Goal: Use online tool/utility: Utilize a website feature to perform a specific function

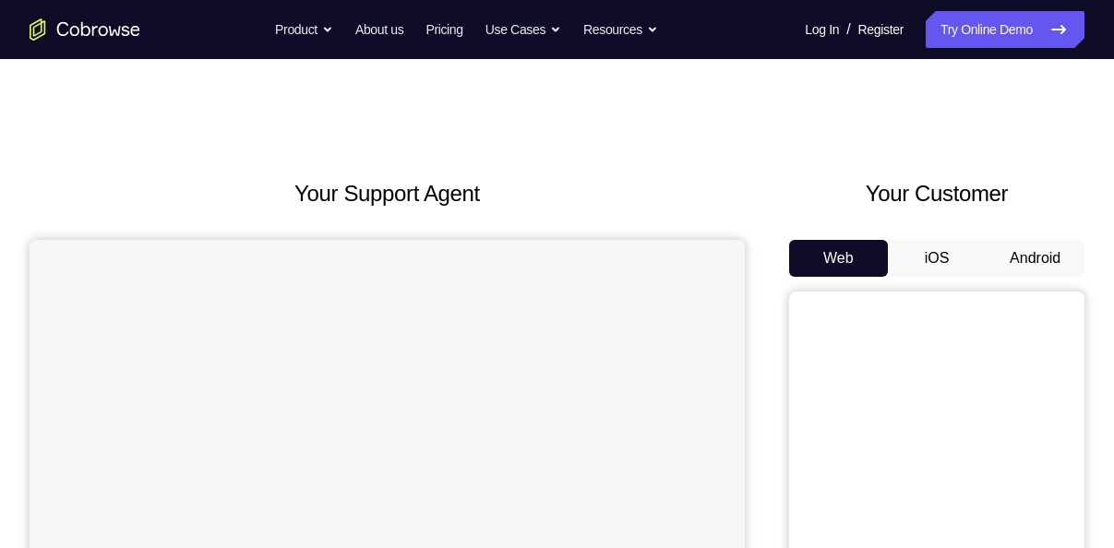
click at [1039, 255] on button "Android" at bounding box center [1035, 258] width 99 height 37
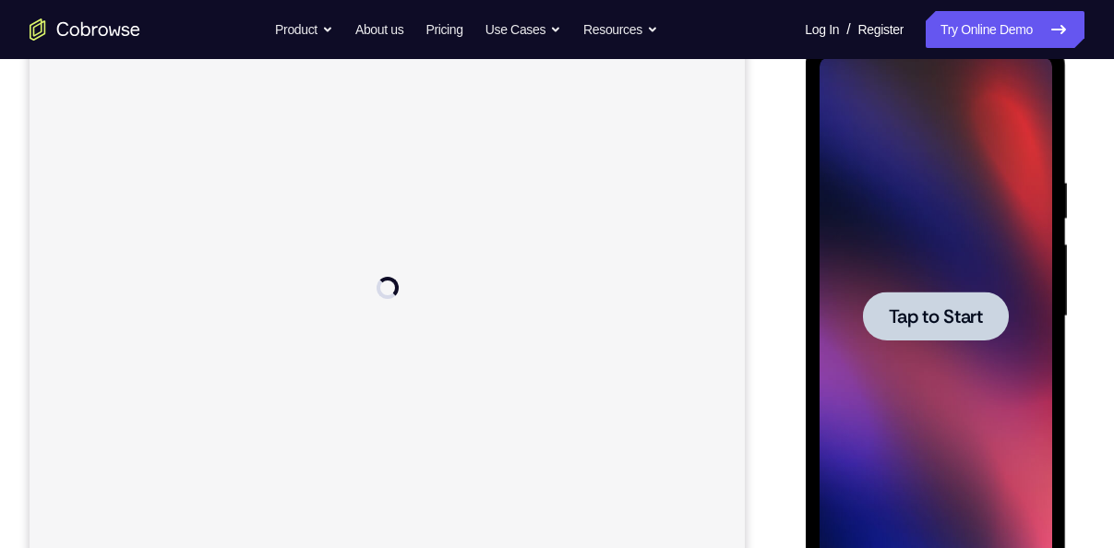
click at [920, 316] on span "Tap to Start" at bounding box center [935, 316] width 94 height 18
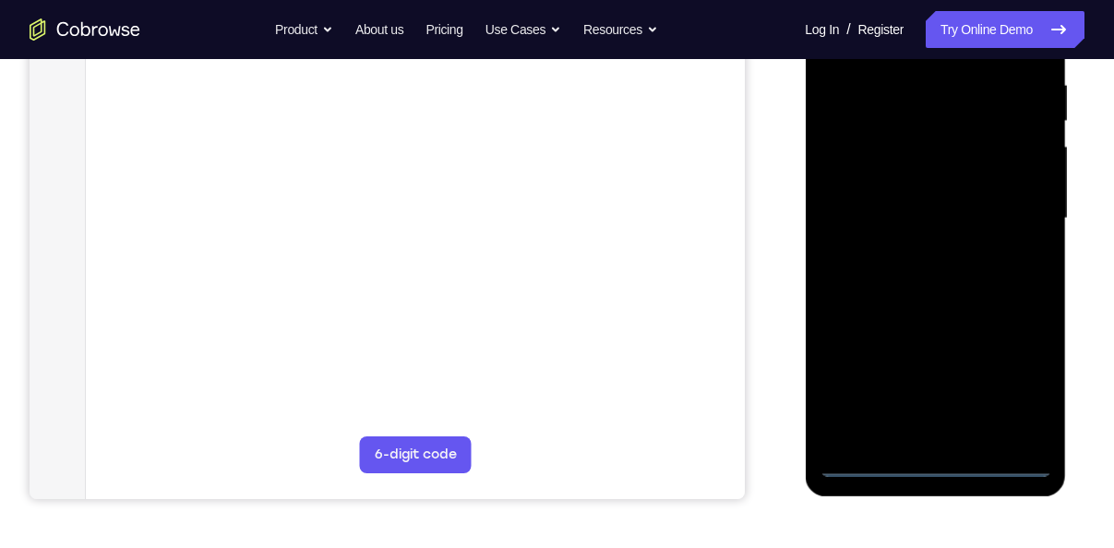
scroll to position [361, 0]
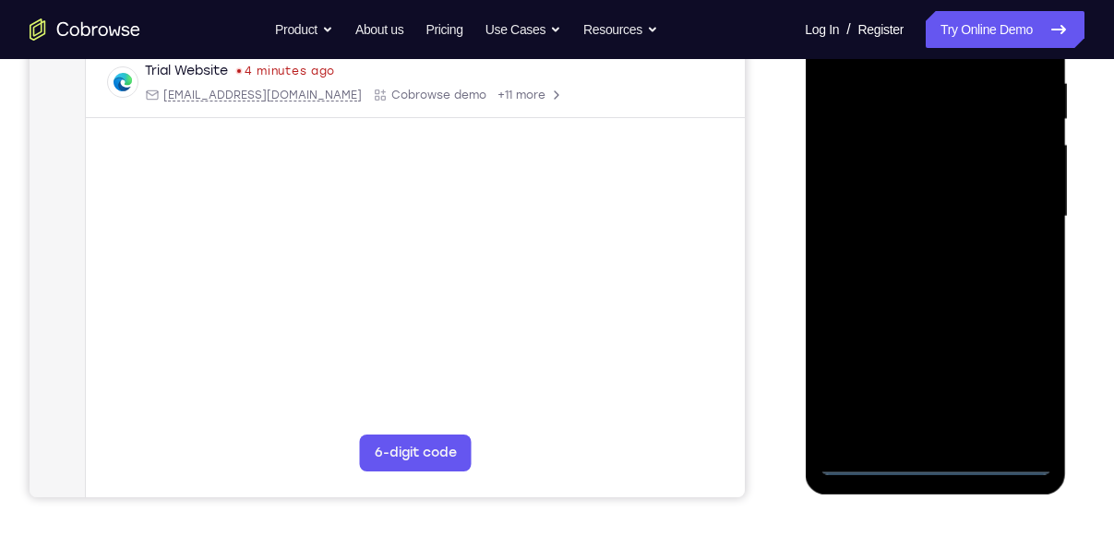
click at [932, 459] on div at bounding box center [935, 216] width 233 height 517
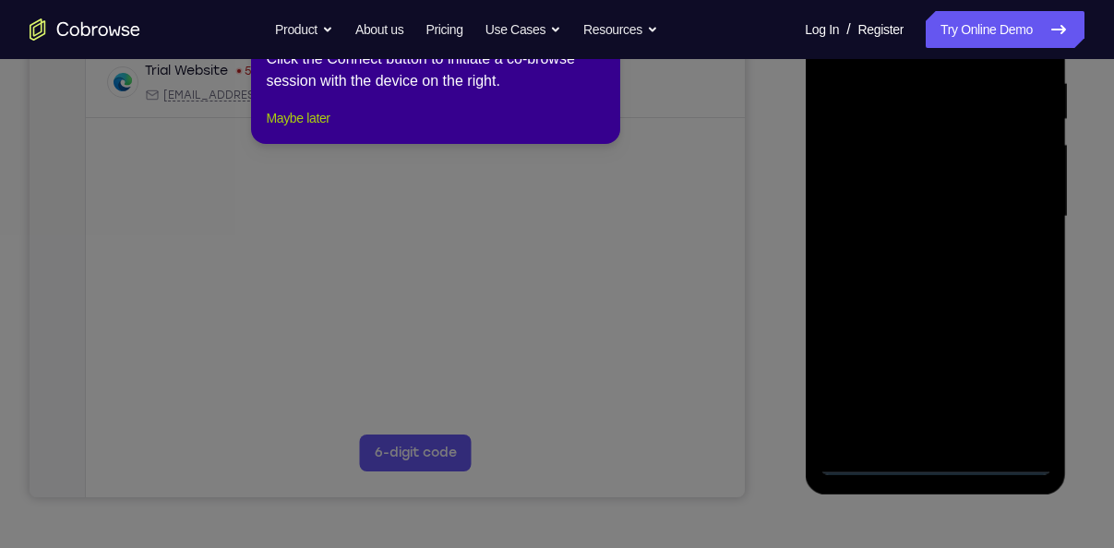
click at [321, 129] on button "Maybe later" at bounding box center [298, 118] width 64 height 22
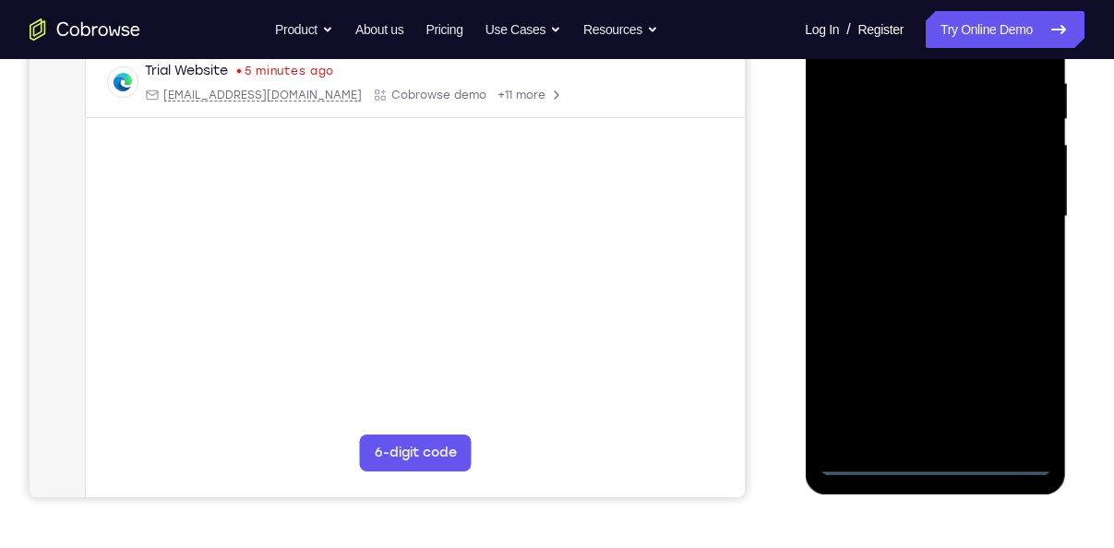
click at [1024, 390] on div at bounding box center [935, 216] width 233 height 517
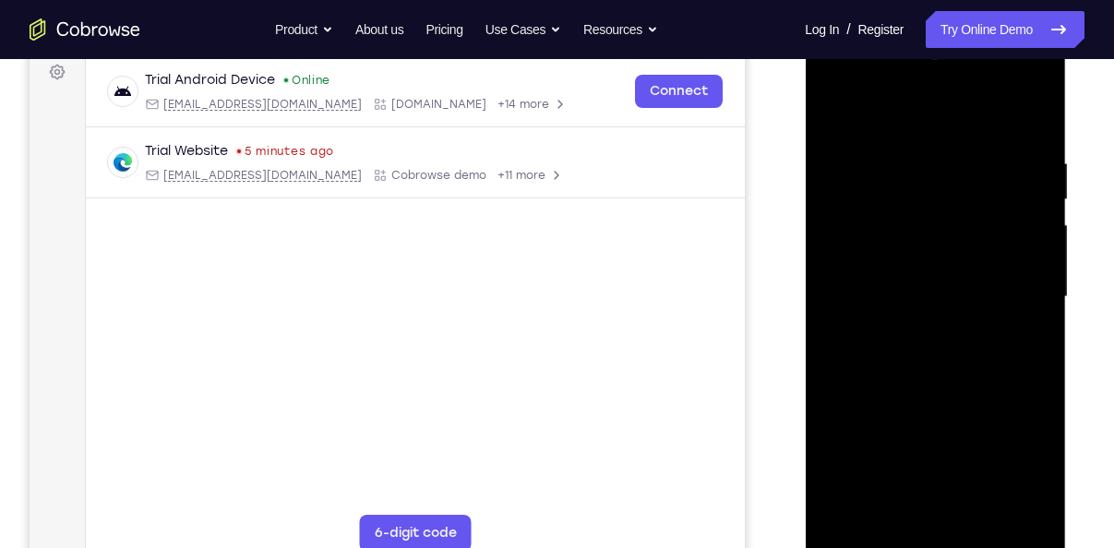
scroll to position [262, 0]
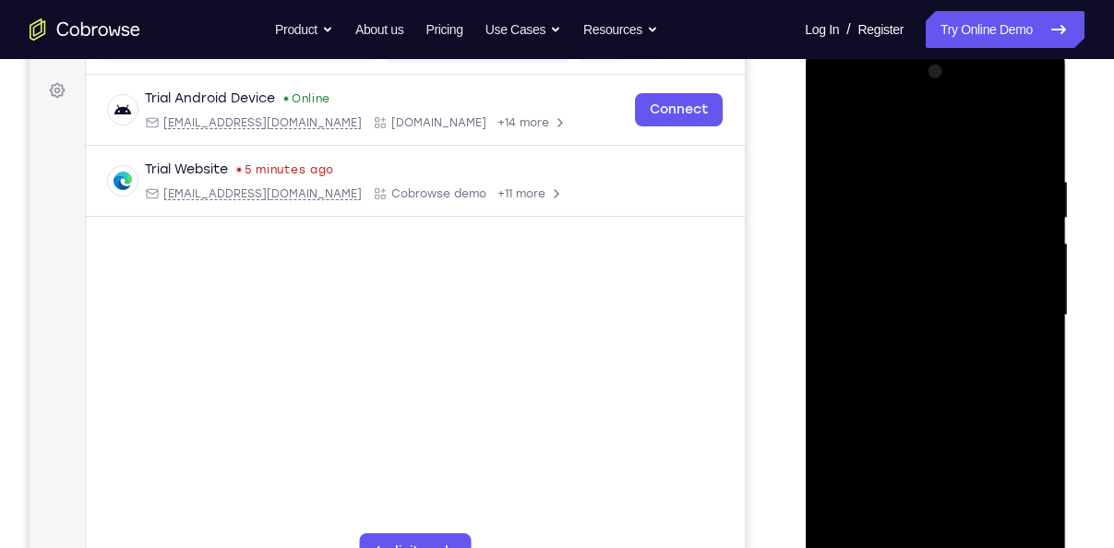
click at [838, 101] on div at bounding box center [935, 315] width 233 height 517
click at [1020, 303] on div at bounding box center [935, 315] width 233 height 517
click at [922, 351] on div at bounding box center [935, 315] width 233 height 517
click at [913, 293] on div at bounding box center [935, 315] width 233 height 517
click at [900, 282] on div at bounding box center [935, 315] width 233 height 517
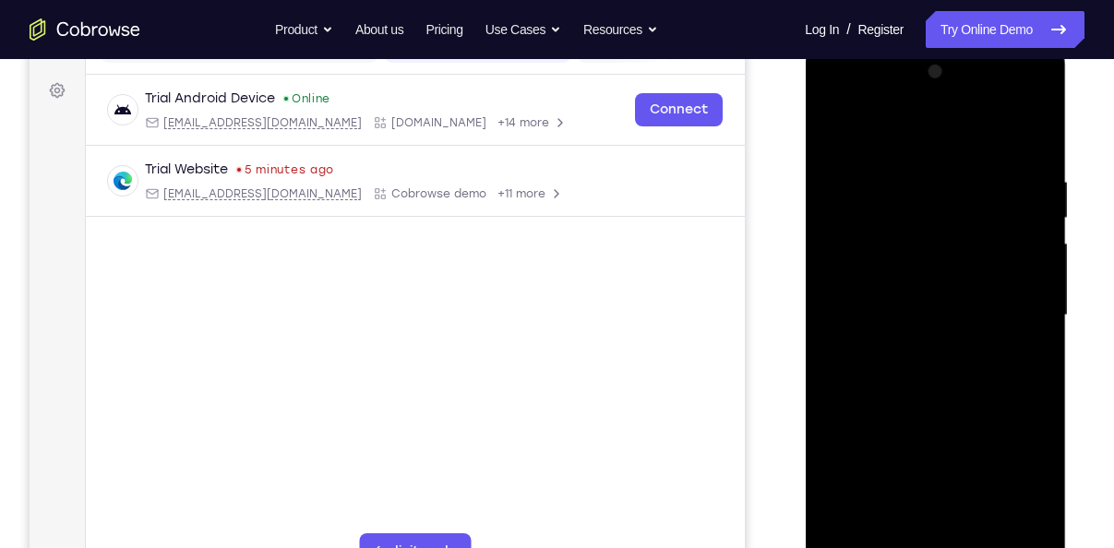
click at [940, 316] on div at bounding box center [935, 315] width 233 height 517
click at [951, 367] on div at bounding box center [935, 315] width 233 height 517
click at [933, 373] on div at bounding box center [935, 315] width 233 height 517
click at [946, 402] on div at bounding box center [935, 315] width 233 height 517
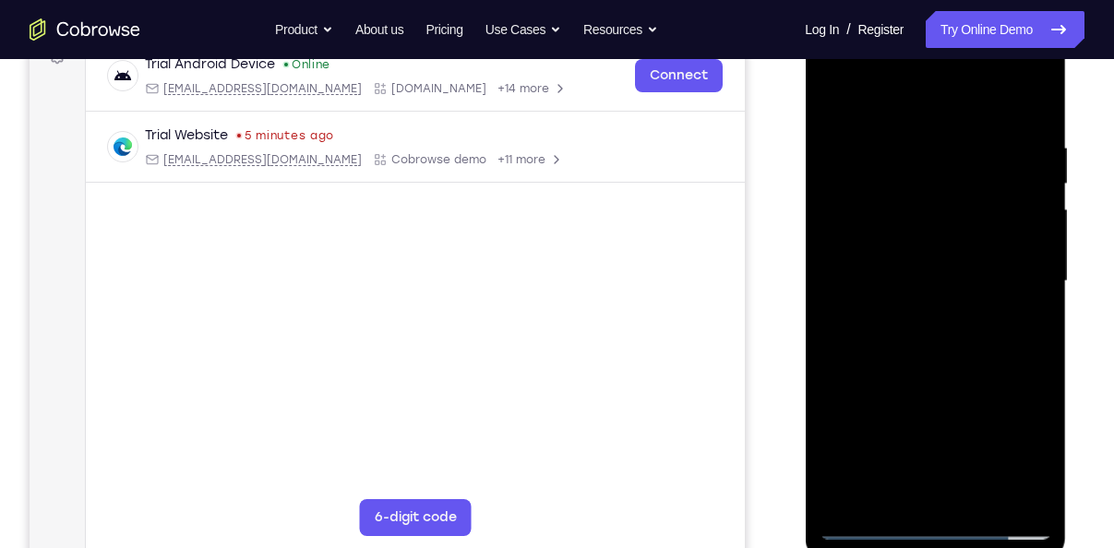
scroll to position [297, 0]
click at [1040, 92] on div at bounding box center [935, 280] width 233 height 517
click at [888, 144] on div at bounding box center [935, 280] width 233 height 517
drag, startPoint x: 988, startPoint y: 256, endPoint x: 984, endPoint y: 186, distance: 70.3
click at [984, 186] on div at bounding box center [935, 280] width 233 height 517
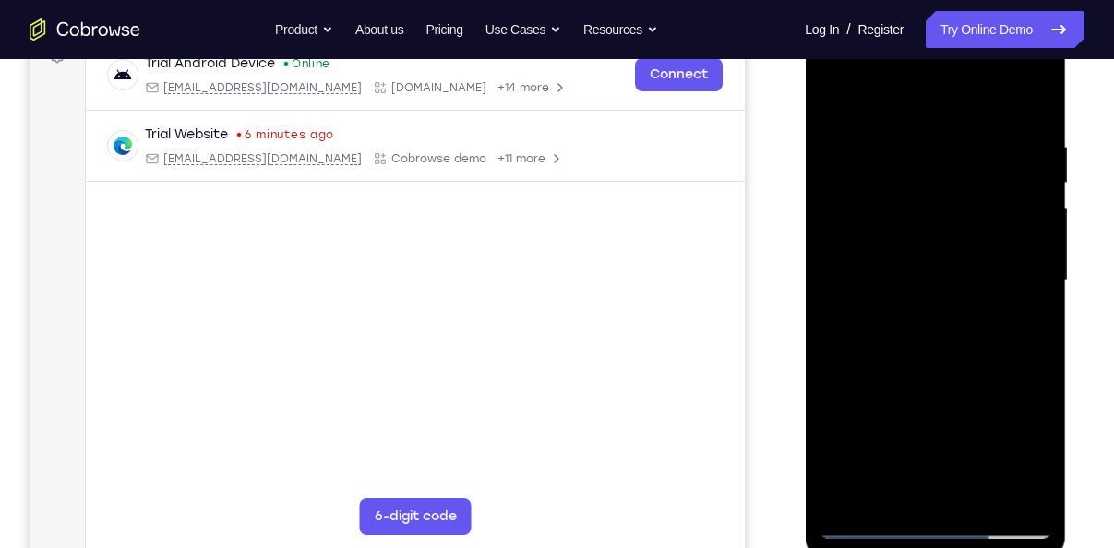
click at [954, 195] on div at bounding box center [935, 280] width 233 height 517
drag, startPoint x: 941, startPoint y: 242, endPoint x: 942, endPoint y: 366, distance: 123.7
click at [942, 366] on div at bounding box center [935, 280] width 233 height 517
click at [838, 93] on div at bounding box center [935, 280] width 233 height 517
click at [845, 150] on div at bounding box center [935, 280] width 233 height 517
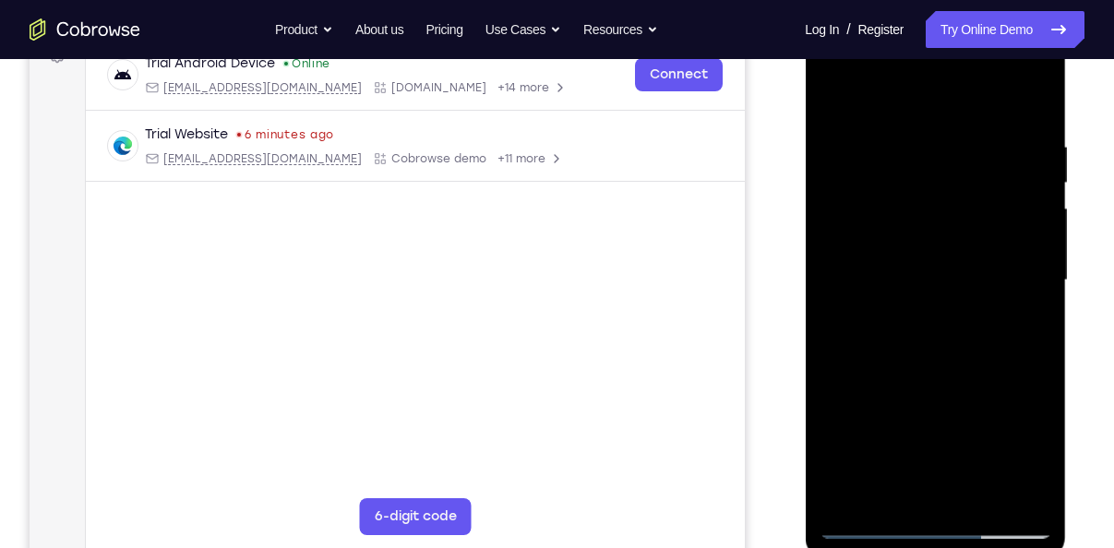
click at [834, 87] on div at bounding box center [935, 280] width 233 height 517
click at [987, 499] on div at bounding box center [935, 280] width 233 height 517
click at [973, 388] on div at bounding box center [935, 280] width 233 height 517
click at [942, 327] on div at bounding box center [935, 280] width 233 height 517
click at [907, 481] on div at bounding box center [935, 280] width 233 height 517
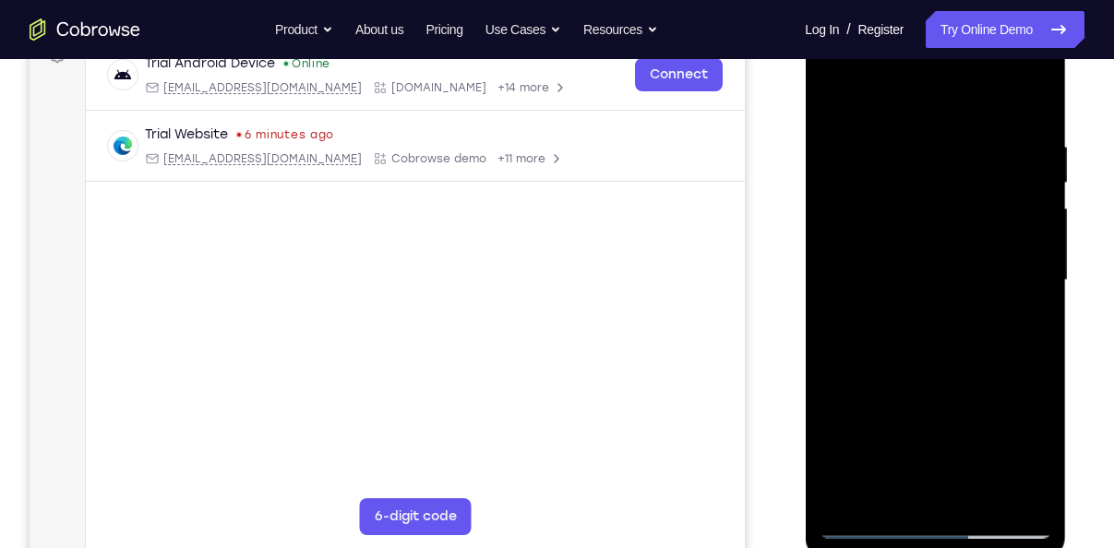
click at [881, 295] on div at bounding box center [935, 280] width 233 height 517
click at [906, 489] on div at bounding box center [935, 280] width 233 height 517
click at [836, 98] on div at bounding box center [935, 280] width 233 height 517
click at [930, 287] on div at bounding box center [935, 280] width 233 height 517
click at [1026, 323] on div at bounding box center [935, 280] width 233 height 517
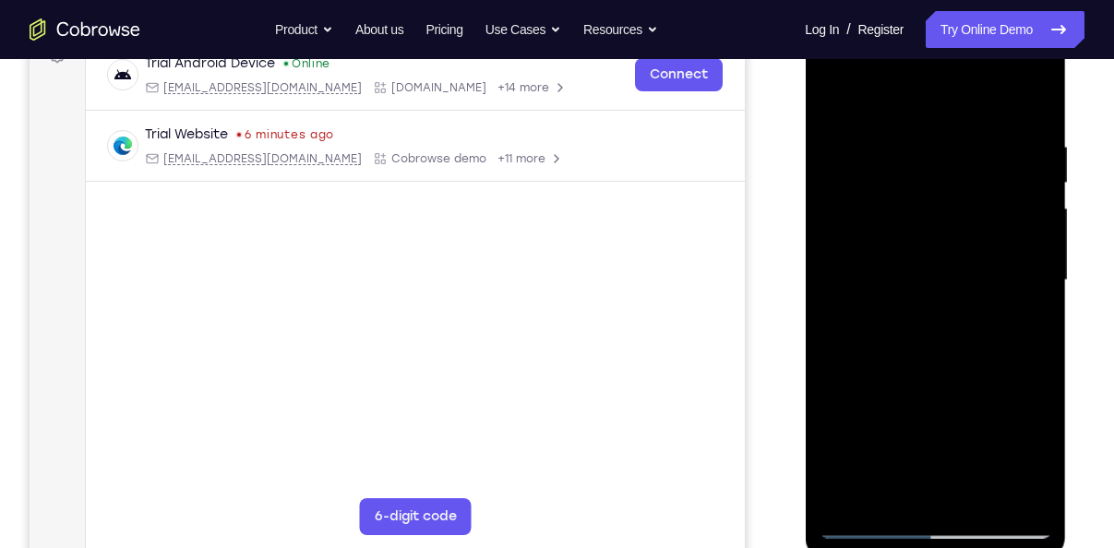
click at [932, 323] on div at bounding box center [935, 280] width 233 height 517
click at [833, 95] on div at bounding box center [935, 280] width 233 height 517
click at [924, 282] on div at bounding box center [935, 280] width 233 height 517
click at [1024, 329] on div at bounding box center [935, 280] width 233 height 517
click at [903, 323] on div at bounding box center [935, 280] width 233 height 517
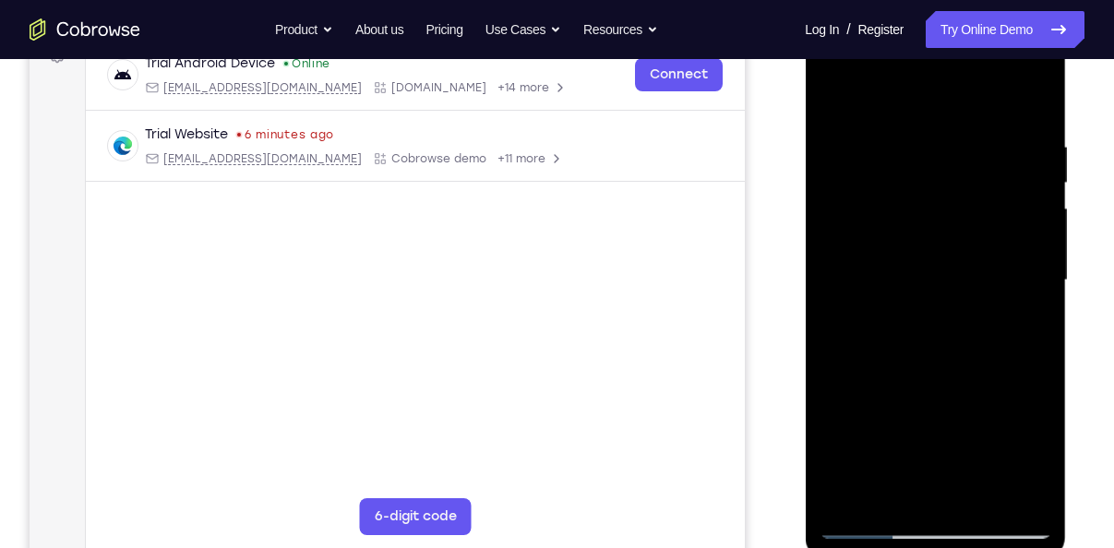
click at [903, 323] on div at bounding box center [935, 280] width 233 height 517
click at [1016, 325] on div at bounding box center [935, 280] width 233 height 517
click at [1029, 324] on div at bounding box center [935, 280] width 233 height 517
click at [878, 264] on div at bounding box center [935, 280] width 233 height 517
click at [915, 418] on div at bounding box center [935, 280] width 233 height 517
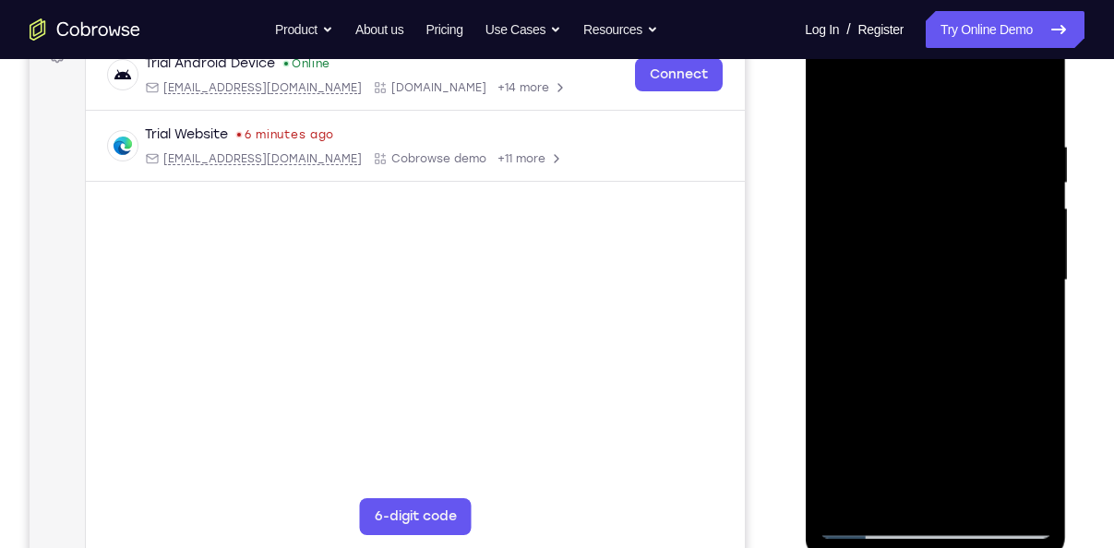
click at [1025, 327] on div at bounding box center [935, 280] width 233 height 517
click at [909, 327] on div at bounding box center [935, 280] width 233 height 517
click at [863, 316] on div at bounding box center [935, 280] width 233 height 517
click at [1026, 331] on div at bounding box center [935, 280] width 233 height 517
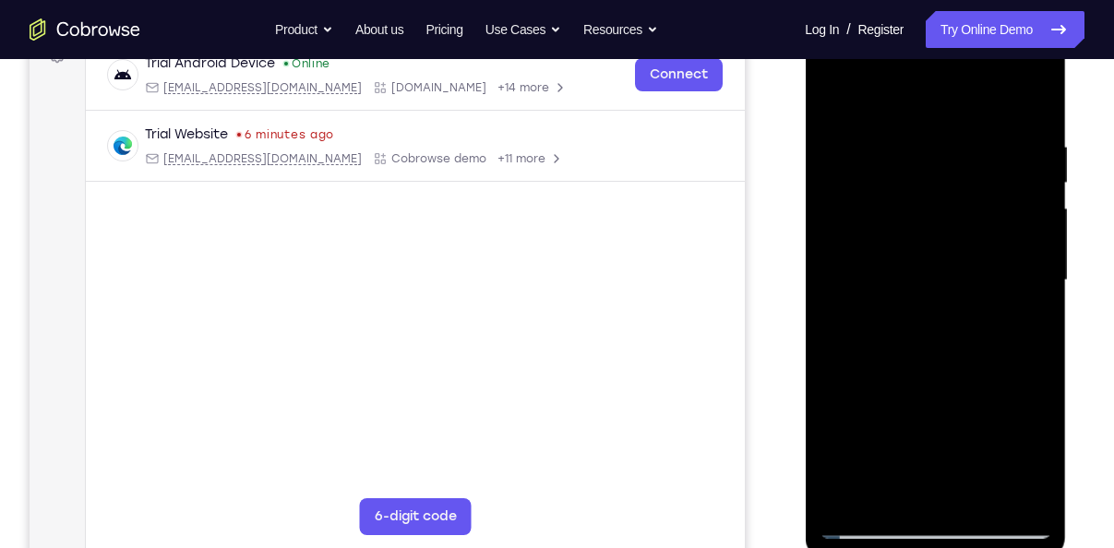
click at [1026, 327] on div at bounding box center [935, 280] width 233 height 517
click at [1021, 324] on div at bounding box center [935, 280] width 233 height 517
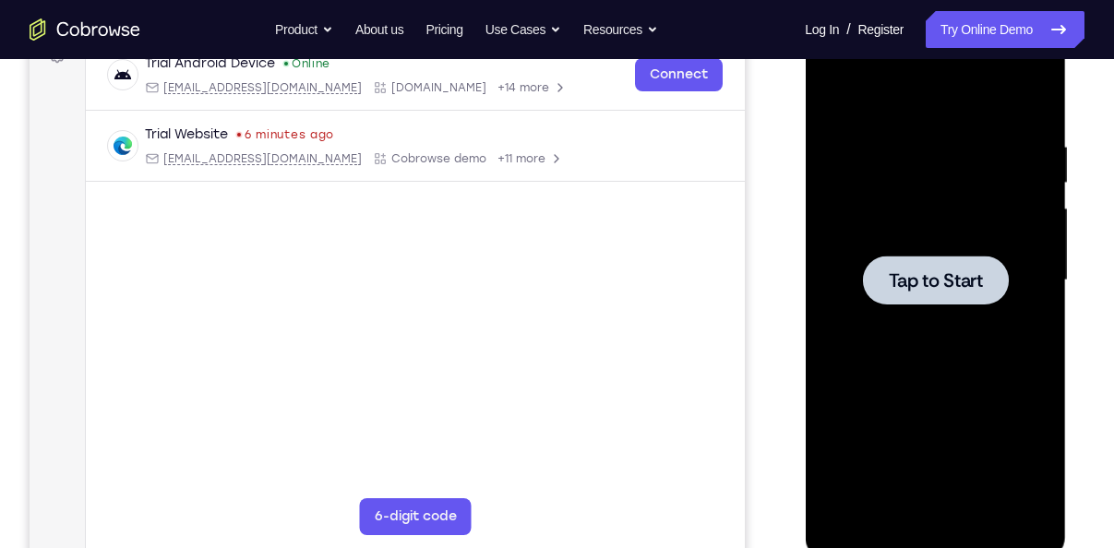
click at [954, 271] on span "Tap to Start" at bounding box center [935, 280] width 94 height 18
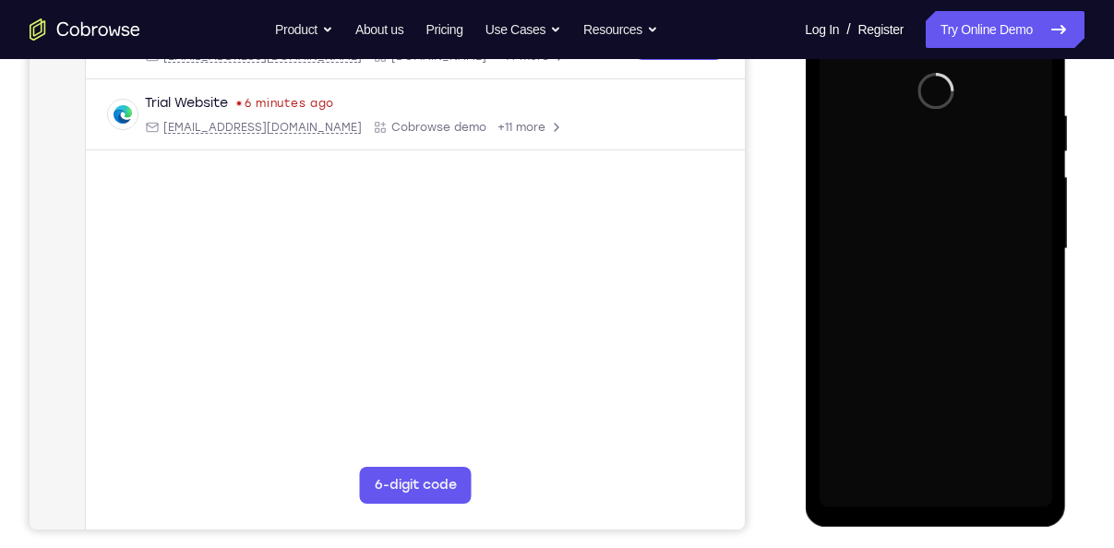
scroll to position [343, 0]
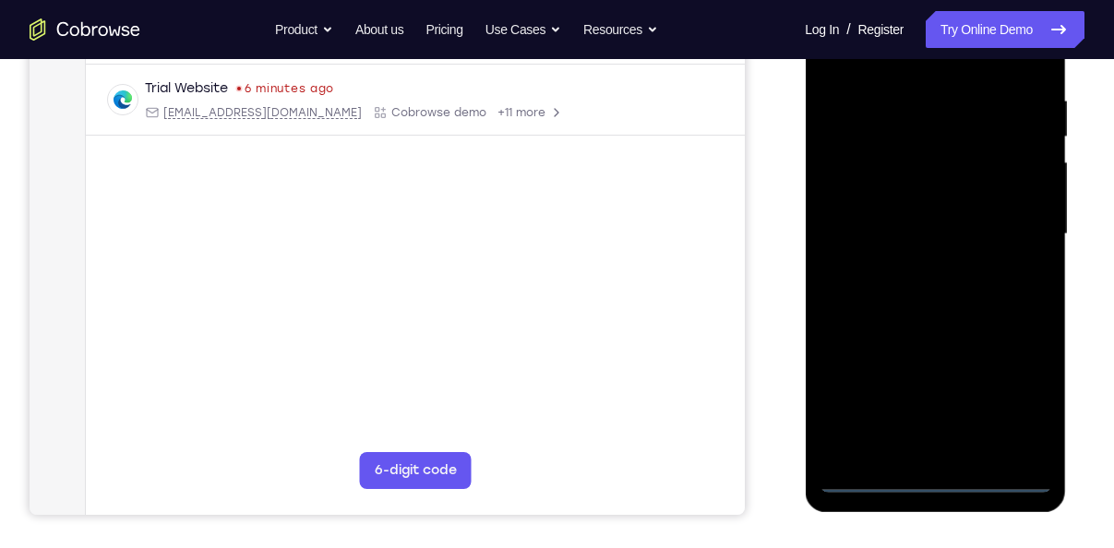
click at [932, 482] on div at bounding box center [935, 234] width 233 height 517
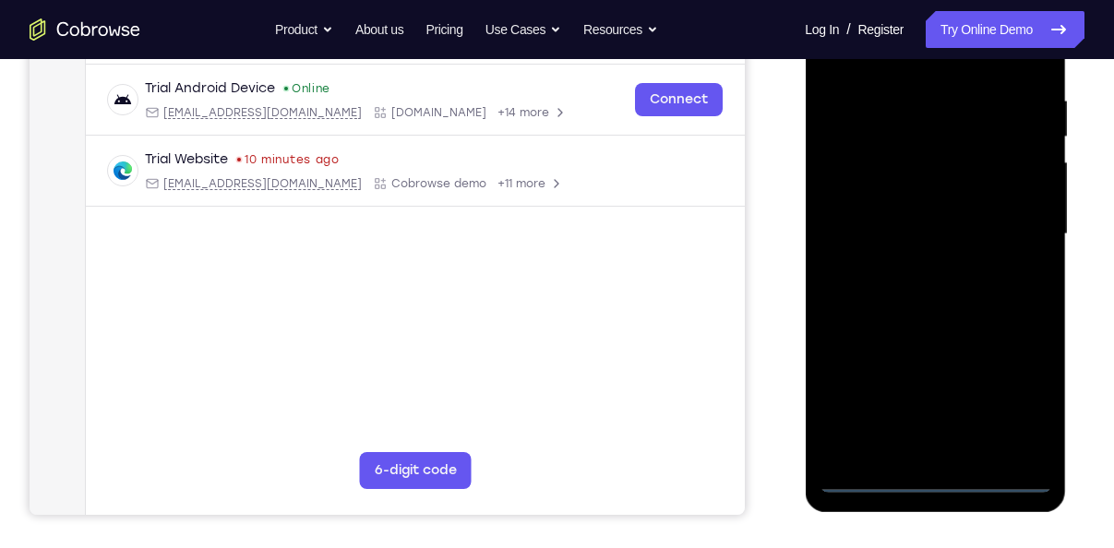
click at [1021, 394] on div at bounding box center [935, 234] width 233 height 517
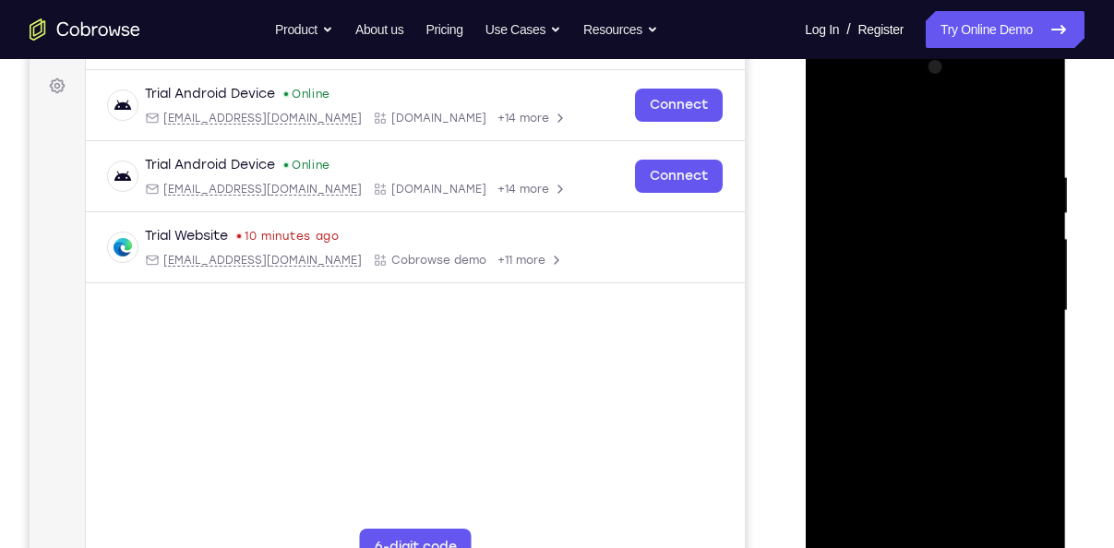
scroll to position [266, 0]
click at [835, 95] on div at bounding box center [935, 312] width 233 height 517
click at [1009, 299] on div at bounding box center [935, 312] width 233 height 517
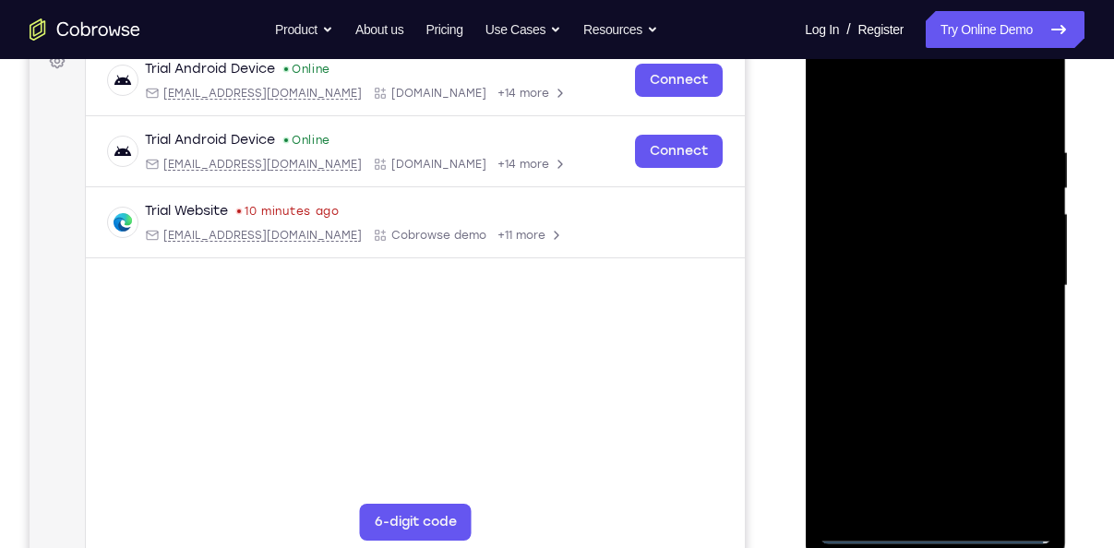
click at [915, 324] on div at bounding box center [935, 286] width 233 height 517
click at [916, 270] on div at bounding box center [935, 286] width 233 height 517
click at [928, 247] on div at bounding box center [935, 286] width 233 height 517
click at [948, 282] on div at bounding box center [935, 286] width 233 height 517
click at [952, 340] on div at bounding box center [935, 286] width 233 height 517
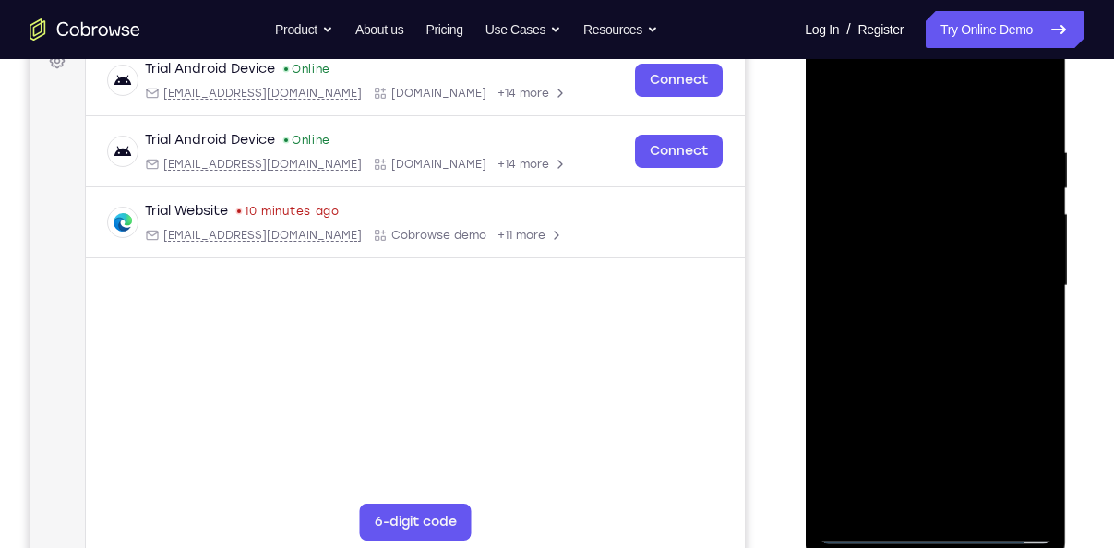
click at [952, 340] on div at bounding box center [935, 286] width 233 height 517
click at [941, 373] on div at bounding box center [935, 286] width 233 height 517
click at [985, 509] on div at bounding box center [935, 286] width 233 height 517
click at [934, 377] on div at bounding box center [935, 286] width 233 height 517
click at [911, 196] on div at bounding box center [935, 286] width 233 height 517
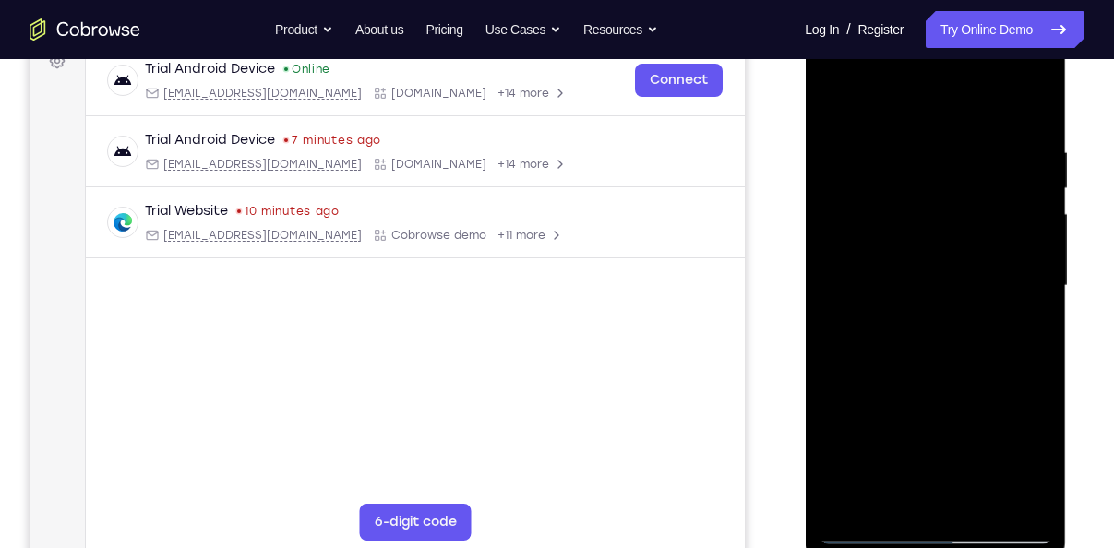
click at [994, 327] on div at bounding box center [935, 286] width 233 height 517
click at [925, 288] on div at bounding box center [935, 286] width 233 height 517
click at [899, 491] on div at bounding box center [935, 286] width 233 height 517
click at [1024, 335] on div at bounding box center [935, 286] width 233 height 517
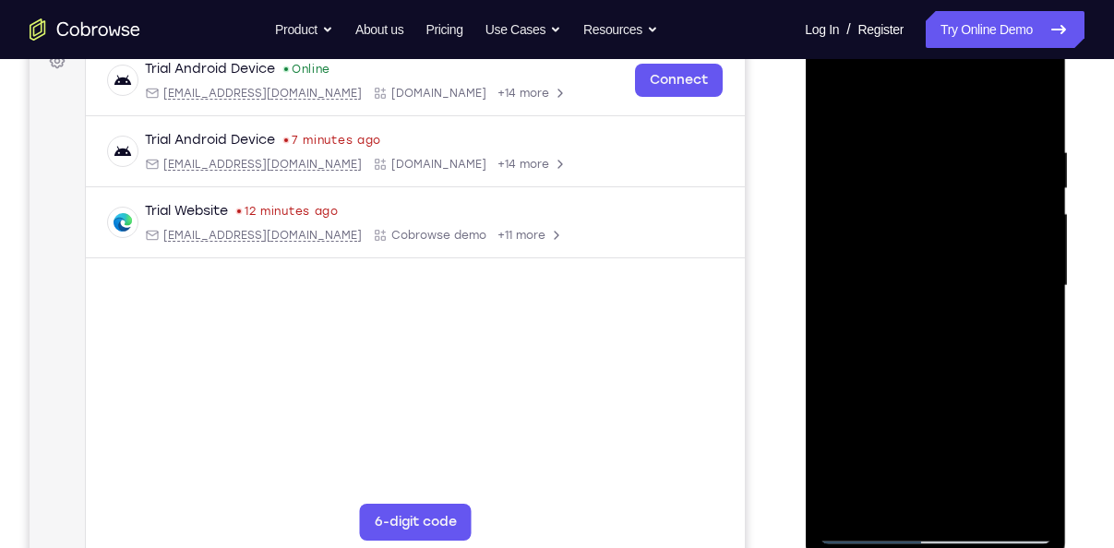
click at [838, 99] on div at bounding box center [935, 286] width 233 height 517
click at [1041, 228] on div at bounding box center [935, 286] width 233 height 517
click at [902, 329] on div at bounding box center [935, 286] width 233 height 517
click at [897, 99] on div at bounding box center [935, 286] width 233 height 517
click at [1023, 347] on div at bounding box center [935, 286] width 233 height 517
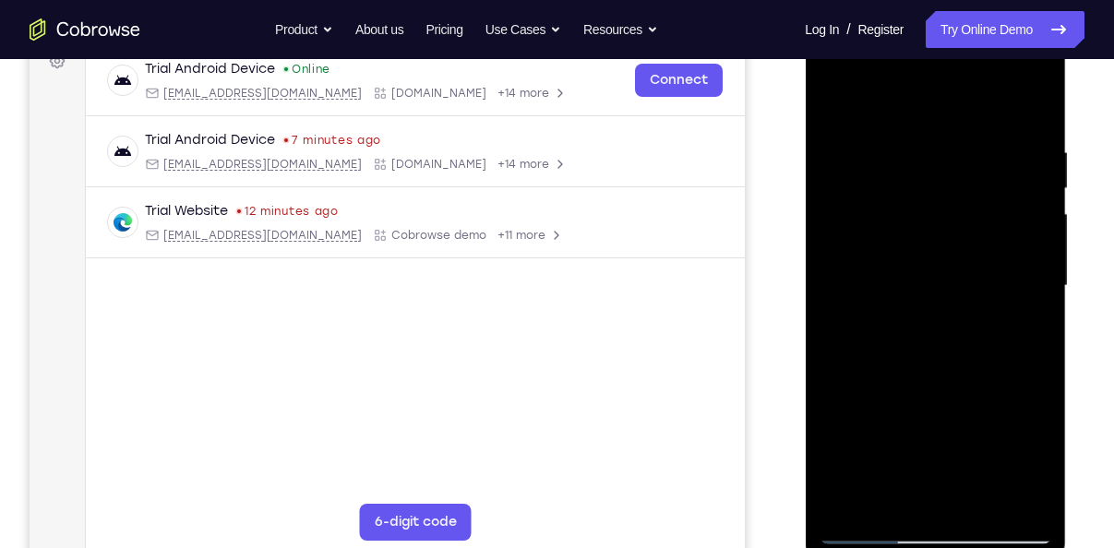
click at [837, 101] on div at bounding box center [935, 286] width 233 height 517
drag, startPoint x: 916, startPoint y: 345, endPoint x: 888, endPoint y: 130, distance: 216.9
click at [888, 130] on div at bounding box center [935, 286] width 233 height 517
click at [1046, 480] on div at bounding box center [935, 286] width 233 height 517
click at [839, 92] on div at bounding box center [935, 286] width 233 height 517
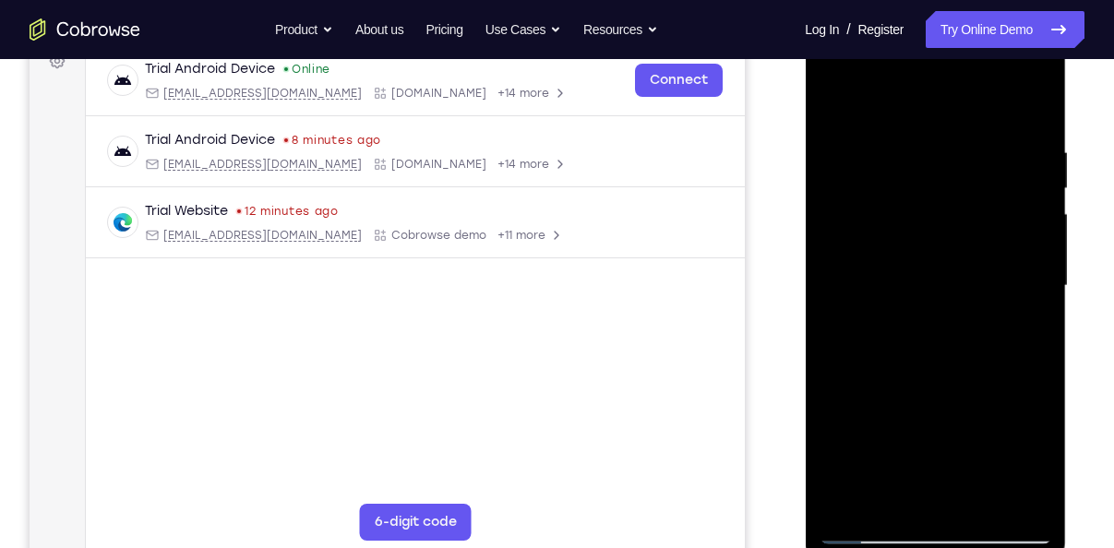
click at [835, 98] on div at bounding box center [935, 286] width 233 height 517
click at [887, 467] on div at bounding box center [935, 286] width 233 height 517
click at [835, 98] on div at bounding box center [935, 286] width 233 height 517
click at [1042, 334] on div at bounding box center [935, 286] width 233 height 517
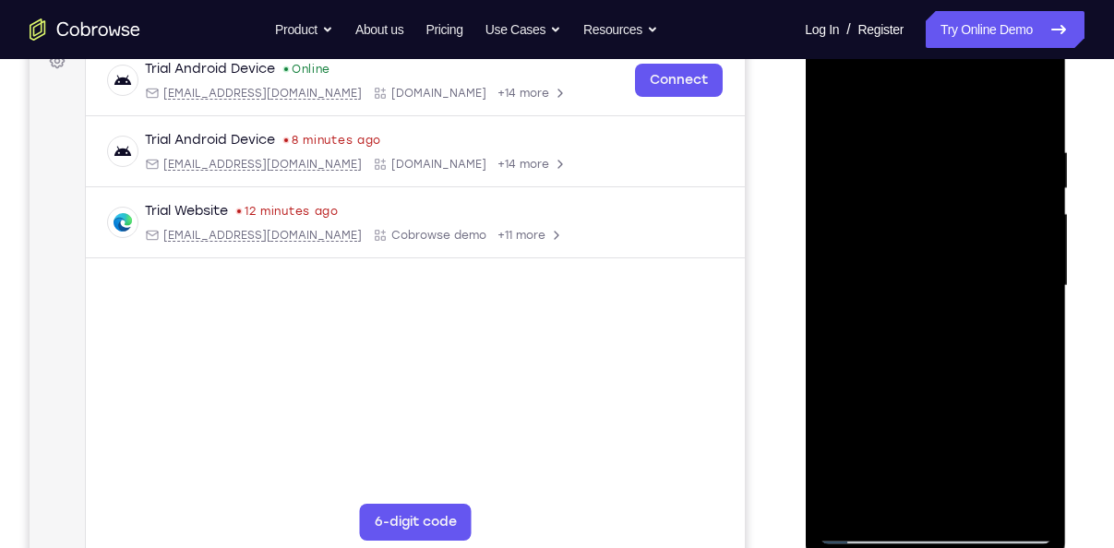
click at [1042, 334] on div at bounding box center [935, 286] width 233 height 517
click at [834, 441] on div at bounding box center [935, 286] width 233 height 517
click at [894, 139] on div at bounding box center [935, 286] width 233 height 517
click at [1028, 499] on div at bounding box center [935, 286] width 233 height 517
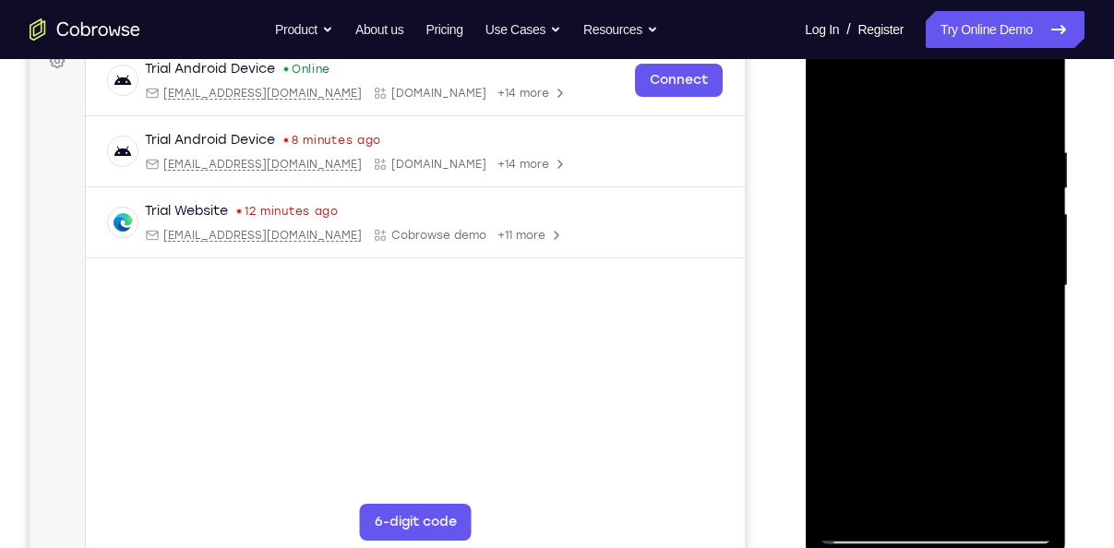
click at [1011, 498] on div at bounding box center [935, 286] width 233 height 517
click at [934, 489] on div at bounding box center [935, 286] width 233 height 517
click at [1038, 494] on div at bounding box center [935, 286] width 233 height 517
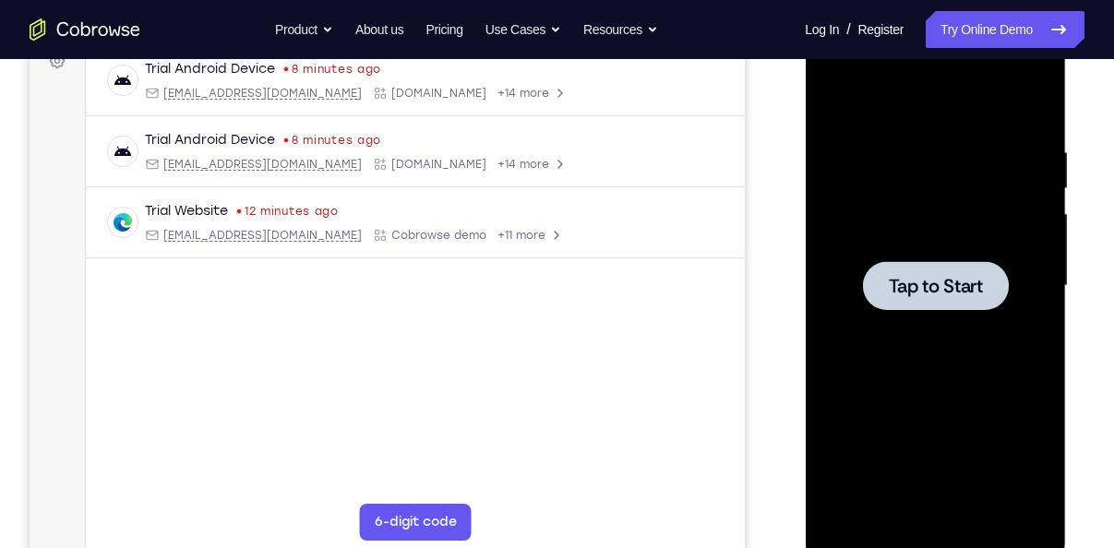
click at [885, 271] on div at bounding box center [935, 285] width 146 height 49
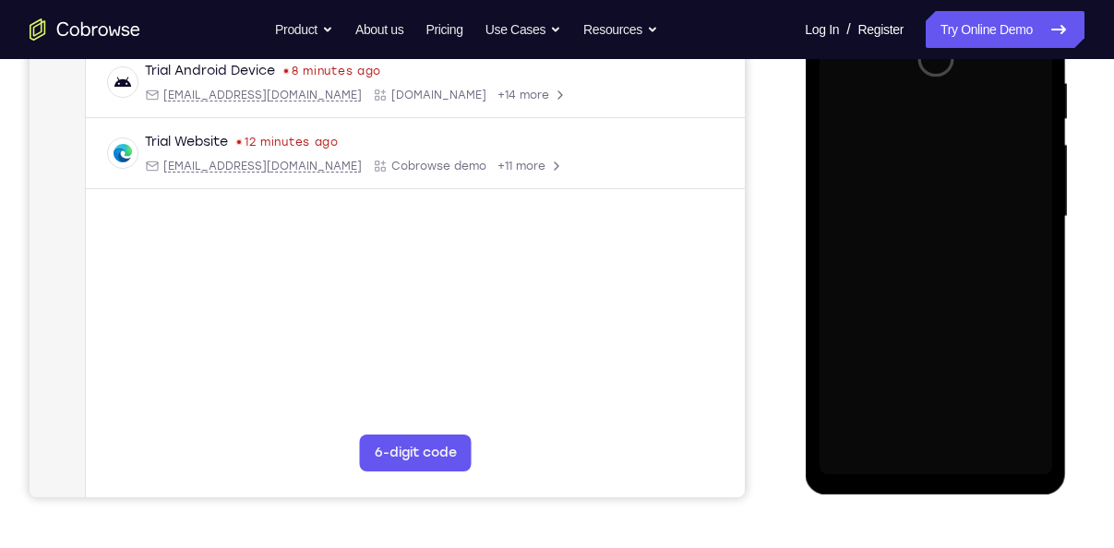
scroll to position [380, 0]
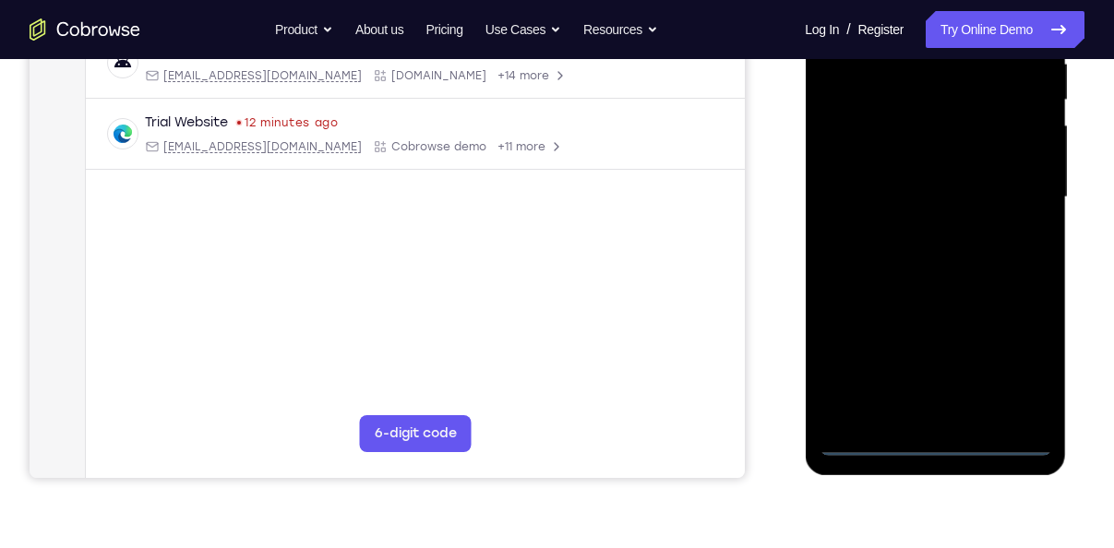
click at [935, 437] on div at bounding box center [935, 197] width 233 height 517
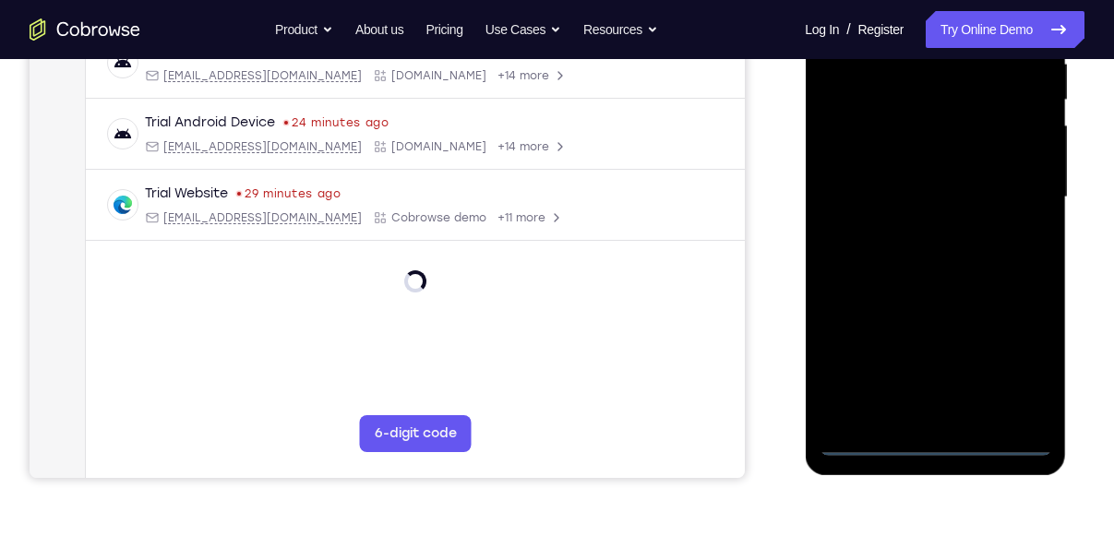
click at [1014, 366] on div at bounding box center [935, 197] width 233 height 517
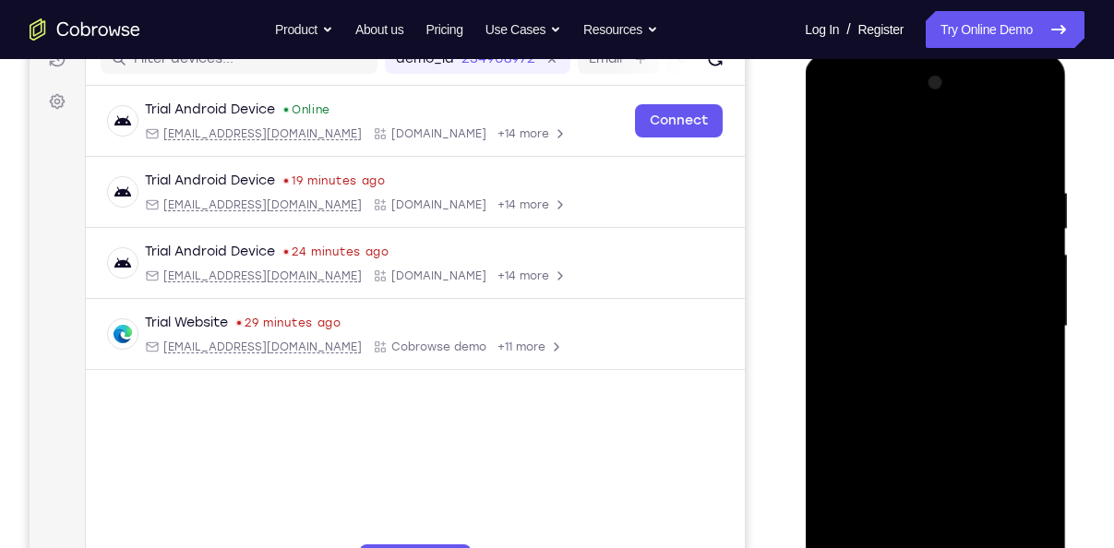
scroll to position [244, 0]
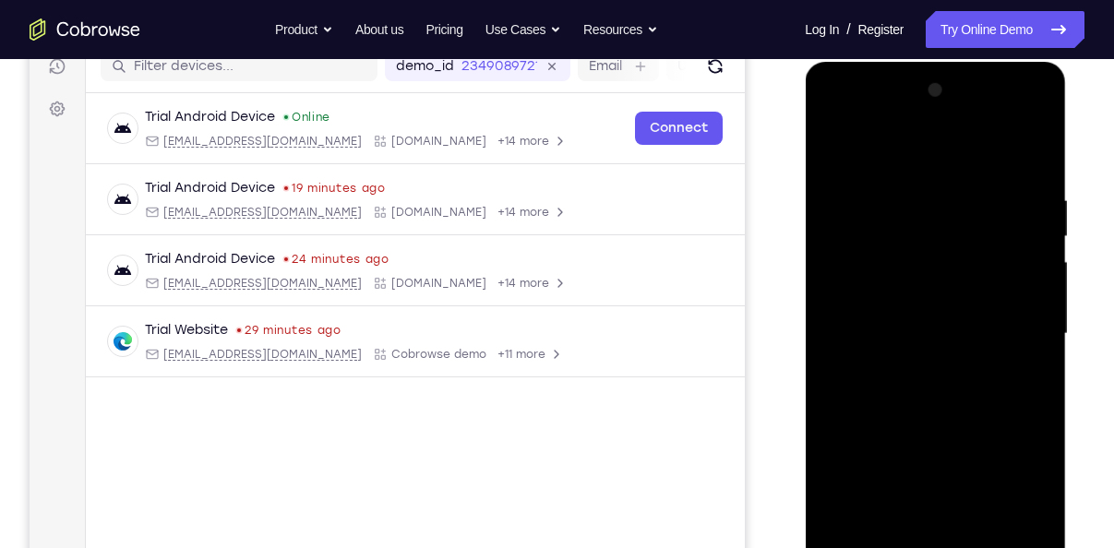
click at [839, 120] on div at bounding box center [935, 334] width 233 height 517
click at [1007, 324] on div at bounding box center [935, 334] width 233 height 517
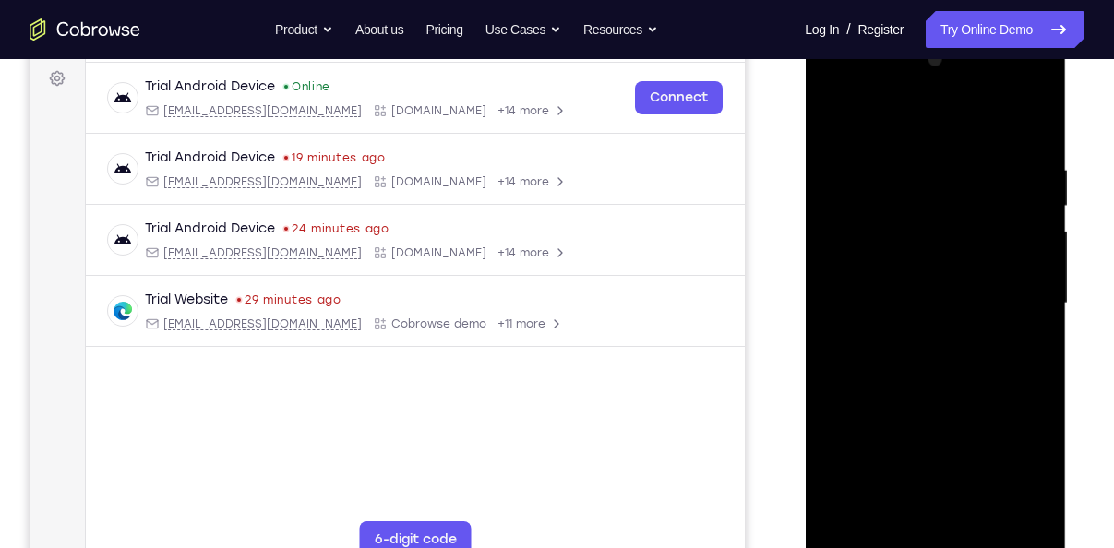
scroll to position [294, 0]
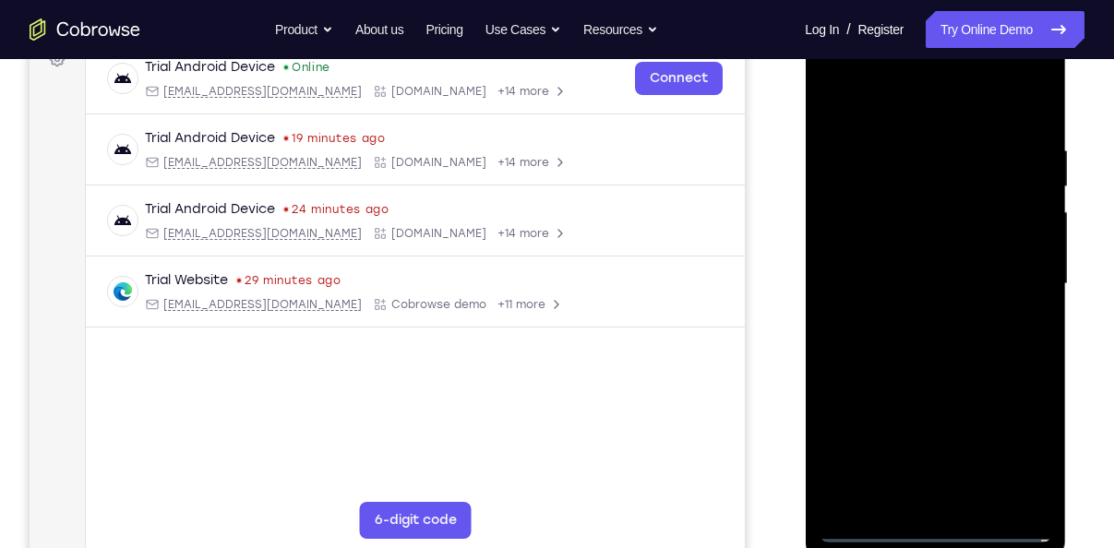
click at [954, 510] on div at bounding box center [935, 284] width 233 height 517
click at [954, 500] on div at bounding box center [935, 284] width 233 height 517
click at [893, 265] on div at bounding box center [935, 284] width 233 height 517
click at [896, 246] on div at bounding box center [935, 284] width 233 height 517
click at [992, 281] on div at bounding box center [935, 284] width 233 height 517
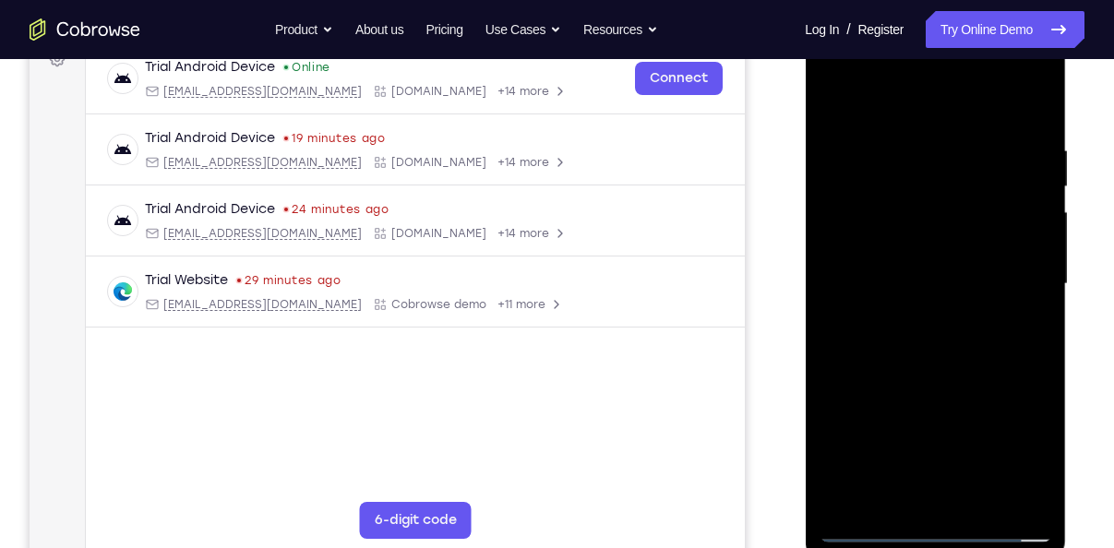
click at [976, 348] on div at bounding box center [935, 284] width 233 height 517
click at [962, 342] on div at bounding box center [935, 284] width 233 height 517
click at [946, 367] on div at bounding box center [935, 284] width 233 height 517
click at [974, 500] on div at bounding box center [935, 284] width 233 height 517
click at [935, 382] on div at bounding box center [935, 284] width 233 height 517
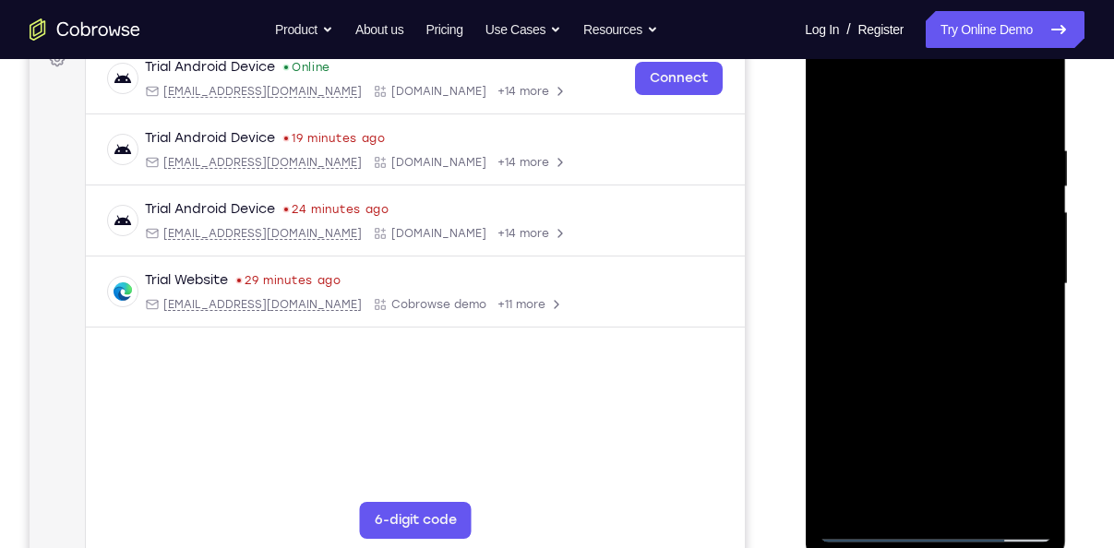
click at [1037, 231] on div at bounding box center [935, 284] width 233 height 517
click at [839, 99] on div at bounding box center [935, 284] width 233 height 517
click at [1031, 90] on div at bounding box center [935, 284] width 233 height 517
click at [1037, 99] on div at bounding box center [935, 284] width 233 height 517
click at [884, 113] on div at bounding box center [935, 284] width 233 height 517
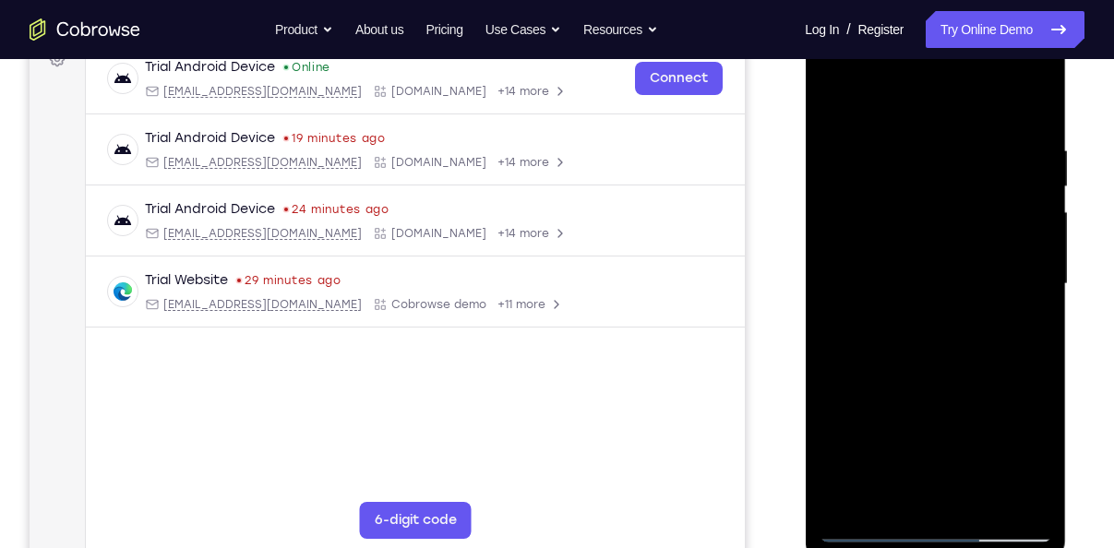
drag, startPoint x: 957, startPoint y: 186, endPoint x: 970, endPoint y: 299, distance: 113.4
click at [970, 299] on div at bounding box center [935, 284] width 233 height 517
drag, startPoint x: 977, startPoint y: 323, endPoint x: 976, endPoint y: 172, distance: 151.4
click at [976, 172] on div at bounding box center [935, 284] width 233 height 517
click at [887, 413] on div at bounding box center [935, 284] width 233 height 517
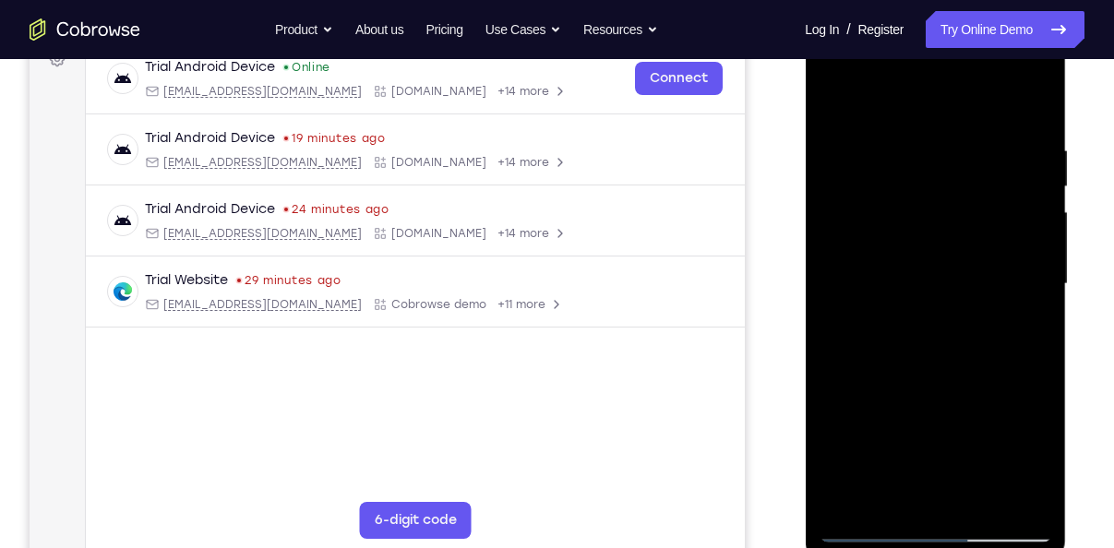
drag, startPoint x: 981, startPoint y: 163, endPoint x: 970, endPoint y: 260, distance: 97.6
click at [970, 260] on div at bounding box center [935, 284] width 233 height 517
click at [882, 390] on div at bounding box center [935, 284] width 233 height 517
drag, startPoint x: 991, startPoint y: 170, endPoint x: 969, endPoint y: 356, distance: 187.8
click at [969, 356] on div at bounding box center [935, 284] width 233 height 517
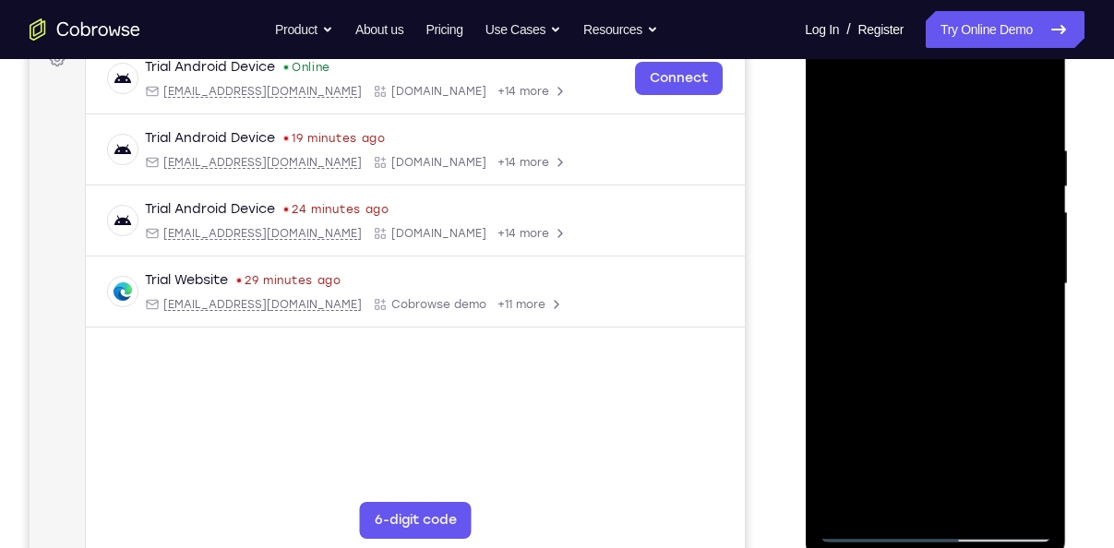
click at [829, 100] on div at bounding box center [935, 284] width 233 height 517
click at [1016, 506] on div at bounding box center [935, 284] width 233 height 517
drag, startPoint x: 971, startPoint y: 347, endPoint x: 986, endPoint y: 236, distance: 111.7
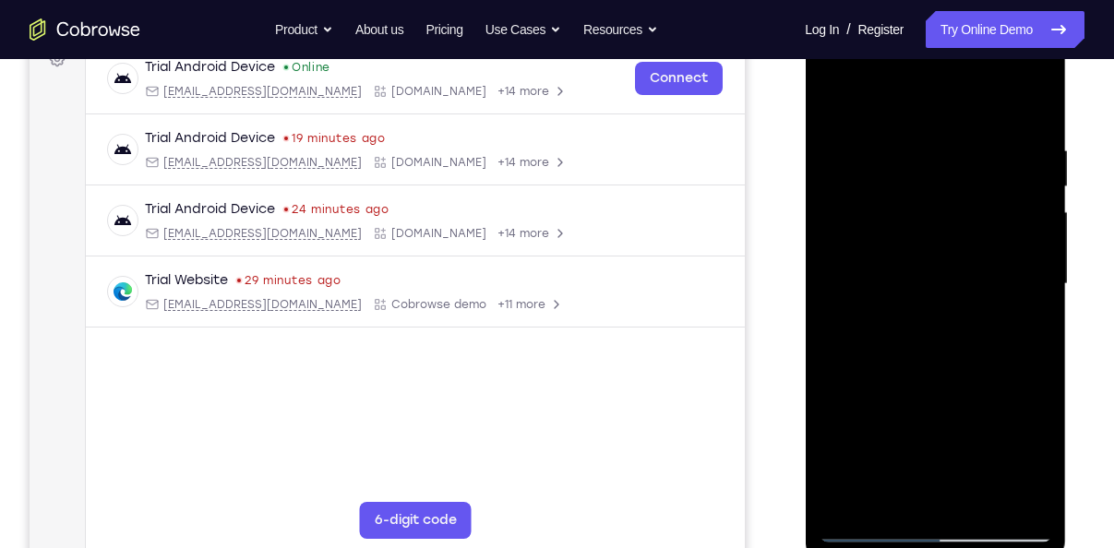
click at [986, 236] on div at bounding box center [935, 284] width 233 height 517
click at [850, 343] on div at bounding box center [935, 284] width 233 height 517
drag, startPoint x: 960, startPoint y: 356, endPoint x: 958, endPoint y: 439, distance: 83.1
click at [958, 439] on div at bounding box center [935, 284] width 233 height 517
click at [837, 93] on div at bounding box center [935, 284] width 233 height 517
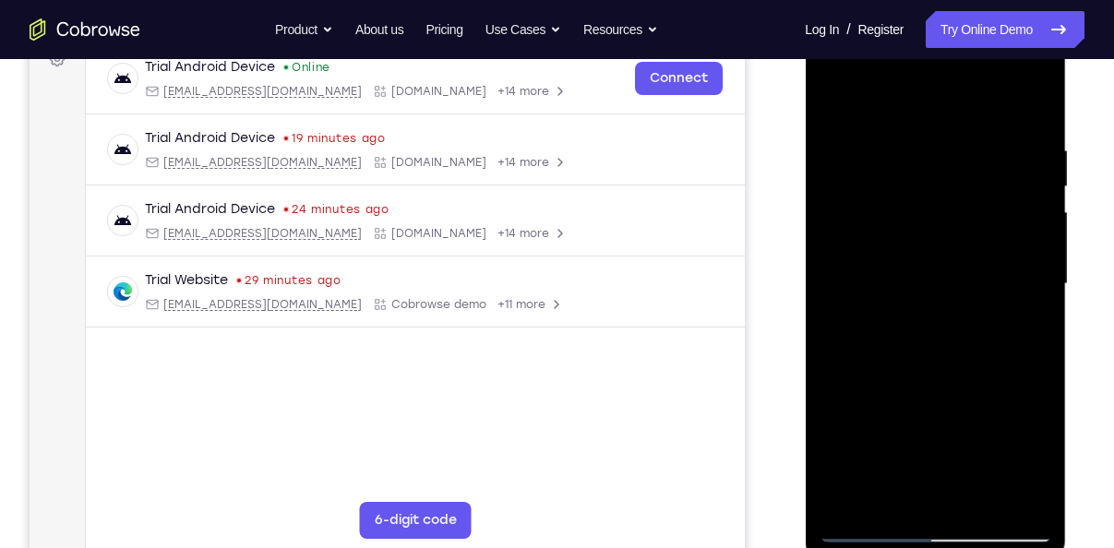
click at [1035, 98] on div at bounding box center [935, 284] width 233 height 517
click at [897, 116] on div at bounding box center [935, 284] width 233 height 517
click at [880, 122] on div at bounding box center [935, 284] width 233 height 517
click at [943, 449] on div at bounding box center [935, 284] width 233 height 517
click at [1000, 294] on div at bounding box center [935, 284] width 233 height 517
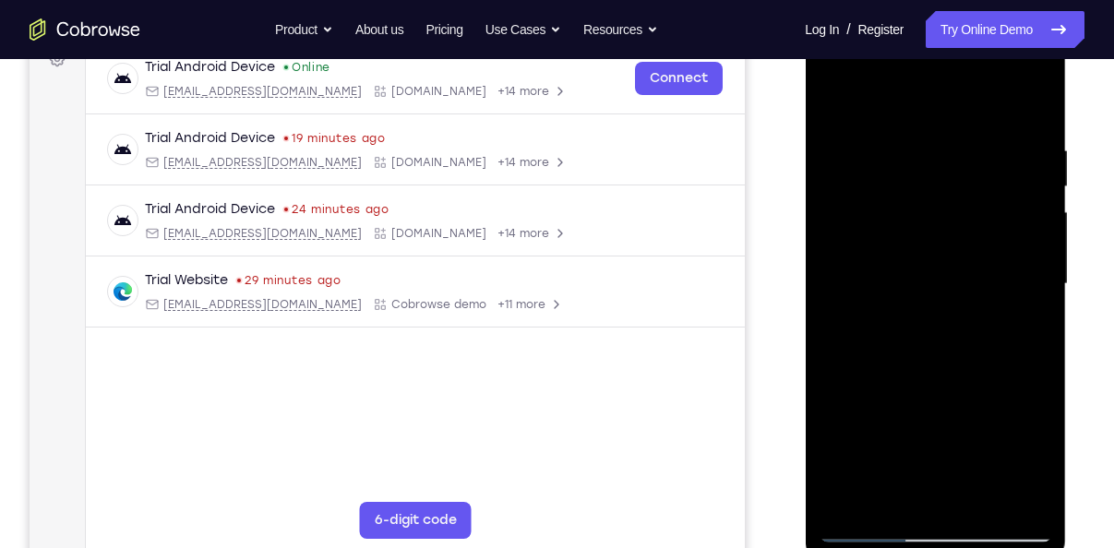
drag, startPoint x: 997, startPoint y: 452, endPoint x: 993, endPoint y: 291, distance: 161.6
click at [993, 291] on div at bounding box center [935, 284] width 233 height 517
drag, startPoint x: 832, startPoint y: 426, endPoint x: 852, endPoint y: 212, distance: 215.1
click at [852, 212] on div at bounding box center [935, 284] width 233 height 517
click at [983, 506] on div at bounding box center [935, 284] width 233 height 517
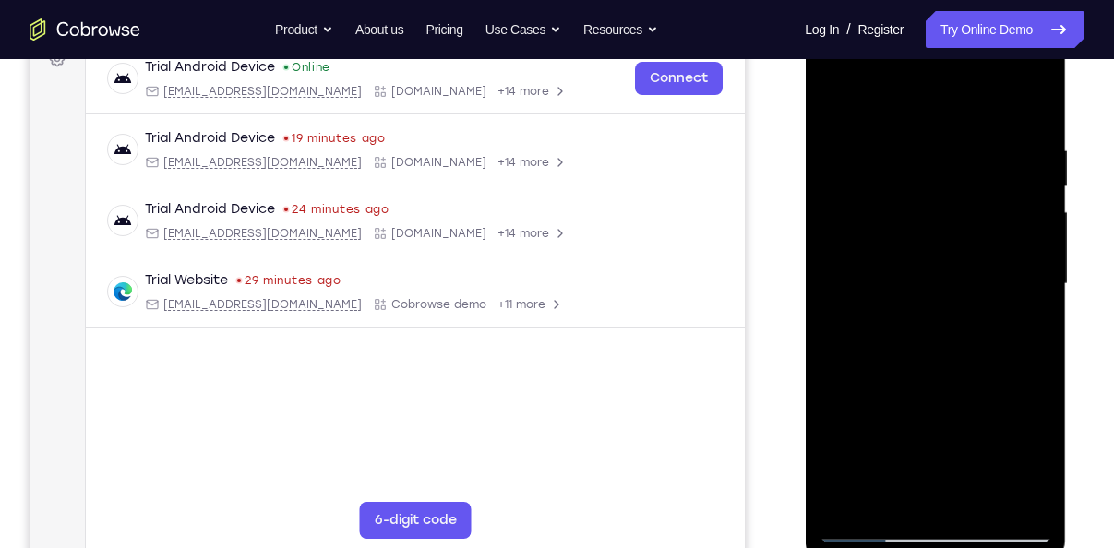
click at [886, 160] on div at bounding box center [935, 284] width 233 height 517
click at [835, 104] on div at bounding box center [935, 284] width 233 height 517
click at [831, 67] on div at bounding box center [935, 284] width 233 height 517
click at [1015, 279] on div at bounding box center [935, 284] width 233 height 517
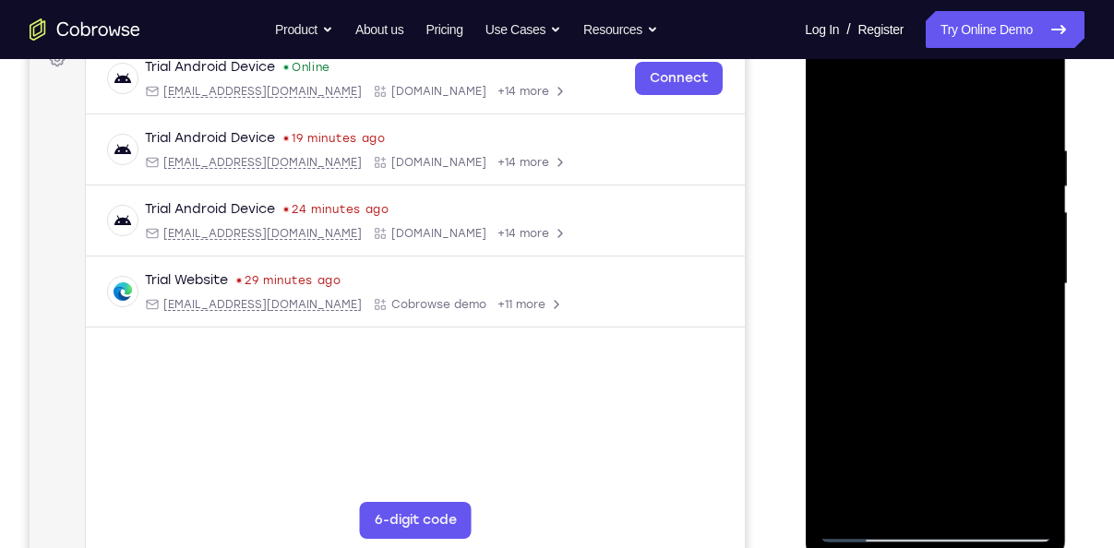
drag, startPoint x: 967, startPoint y: 425, endPoint x: 961, endPoint y: 224, distance: 200.4
click at [961, 224] on div at bounding box center [935, 284] width 233 height 517
click at [833, 338] on div at bounding box center [935, 284] width 233 height 517
drag, startPoint x: 946, startPoint y: 373, endPoint x: 931, endPoint y: 124, distance: 249.7
click at [931, 124] on div at bounding box center [935, 284] width 233 height 517
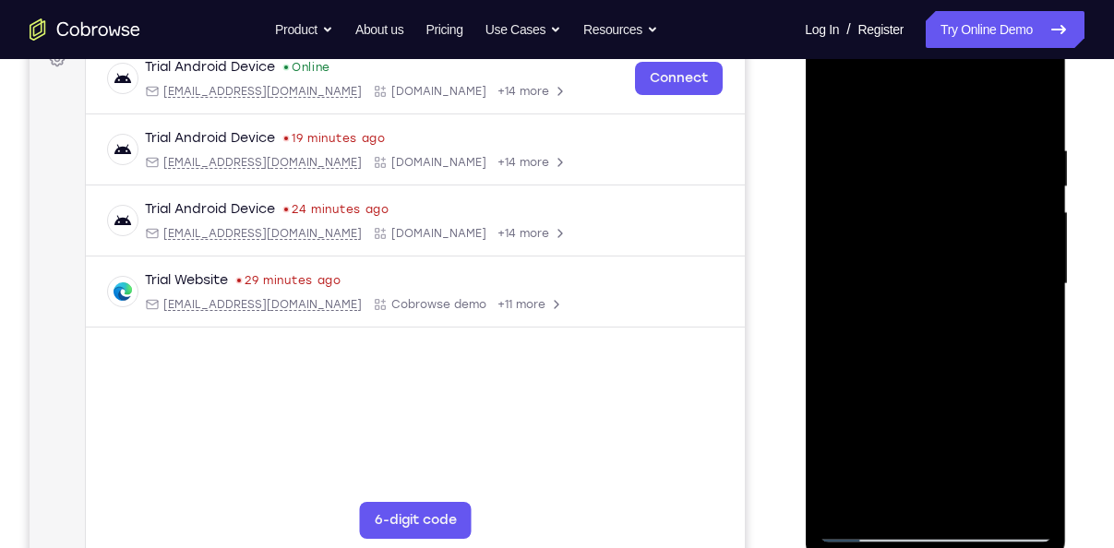
drag, startPoint x: 979, startPoint y: 424, endPoint x: 964, endPoint y: 131, distance: 293.0
click at [964, 131] on div at bounding box center [935, 284] width 233 height 517
drag, startPoint x: 946, startPoint y: 426, endPoint x: 950, endPoint y: 164, distance: 262.2
click at [950, 164] on div at bounding box center [935, 284] width 233 height 517
drag, startPoint x: 957, startPoint y: 383, endPoint x: 957, endPoint y: 277, distance: 106.2
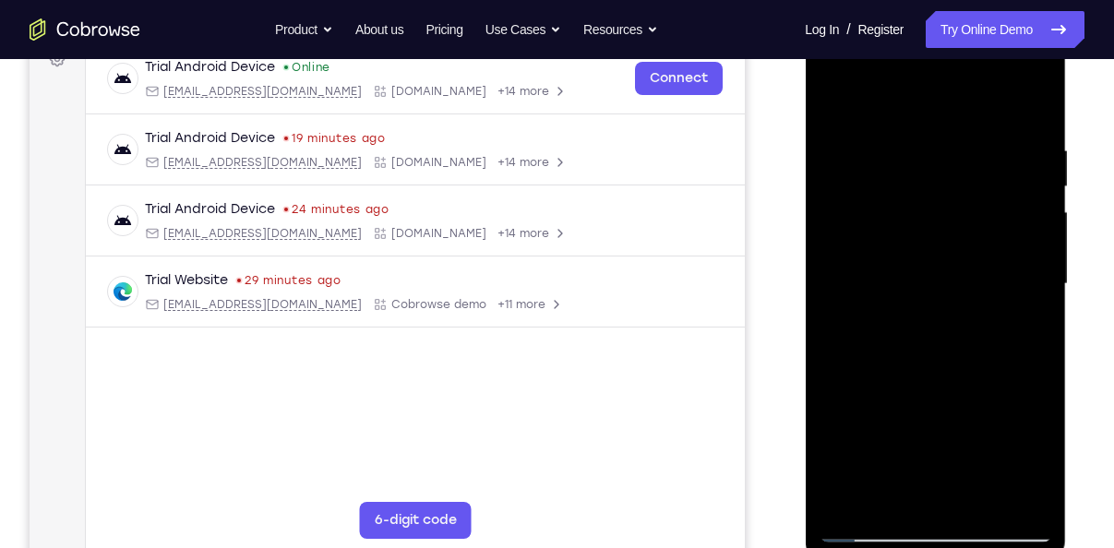
click at [957, 277] on div at bounding box center [935, 284] width 233 height 517
drag, startPoint x: 973, startPoint y: 415, endPoint x: 957, endPoint y: 190, distance: 225.8
click at [957, 190] on div at bounding box center [935, 284] width 233 height 517
drag, startPoint x: 965, startPoint y: 378, endPoint x: 982, endPoint y: 192, distance: 186.4
click at [982, 192] on div at bounding box center [935, 284] width 233 height 517
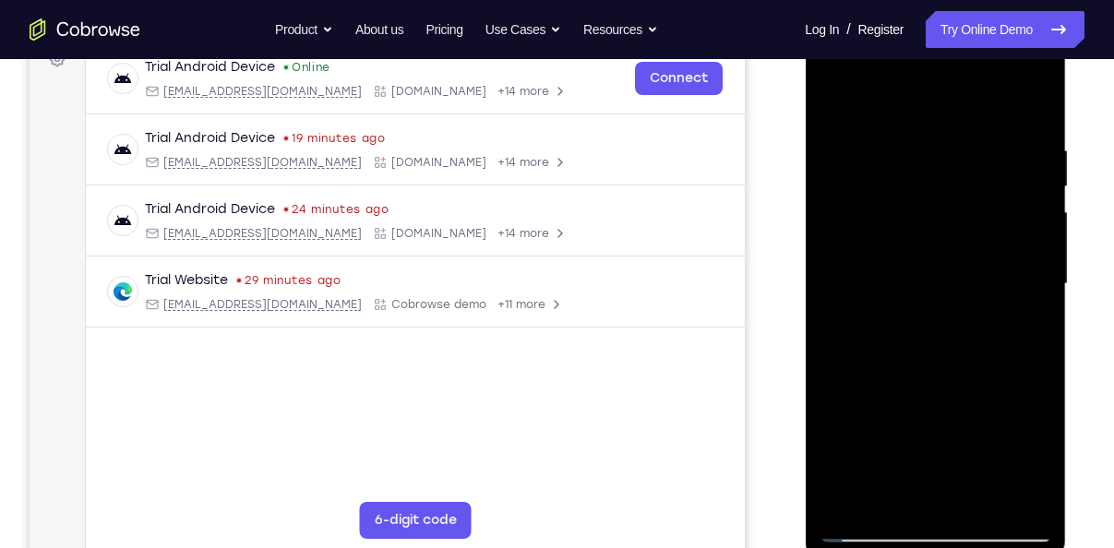
drag, startPoint x: 984, startPoint y: 378, endPoint x: 987, endPoint y: 163, distance: 214.2
click at [987, 163] on div at bounding box center [935, 284] width 233 height 517
drag, startPoint x: 986, startPoint y: 337, endPoint x: 1000, endPoint y: 144, distance: 193.4
click at [1000, 144] on div at bounding box center [935, 284] width 233 height 517
drag, startPoint x: 968, startPoint y: 362, endPoint x: 965, endPoint y: 105, distance: 256.6
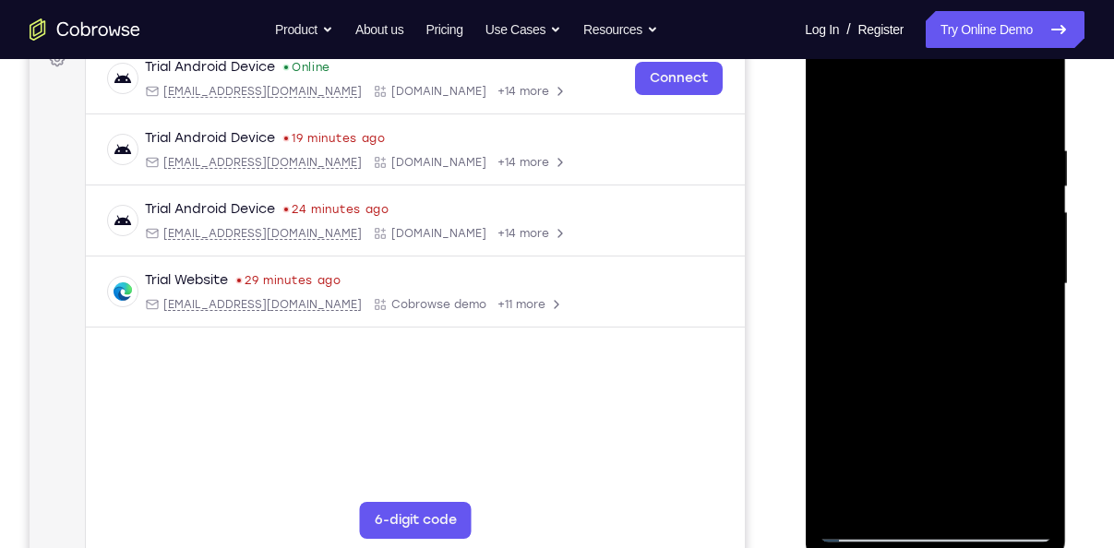
click at [965, 105] on div at bounding box center [935, 284] width 233 height 517
drag, startPoint x: 959, startPoint y: 369, endPoint x: 976, endPoint y: 199, distance: 170.7
click at [976, 199] on div at bounding box center [935, 284] width 233 height 517
drag, startPoint x: 974, startPoint y: 438, endPoint x: 978, endPoint y: 149, distance: 288.9
click at [978, 149] on div at bounding box center [935, 284] width 233 height 517
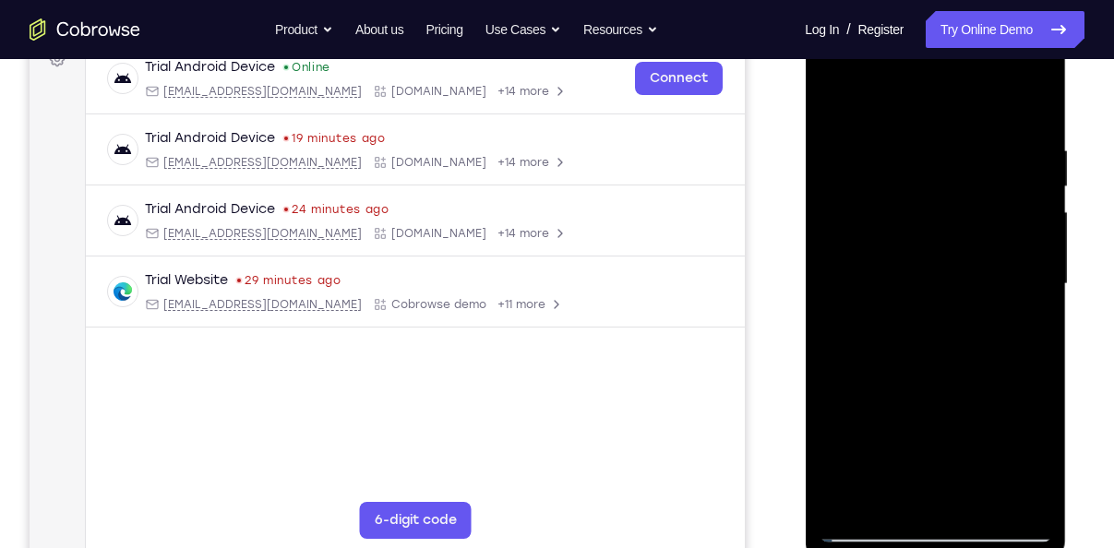
drag, startPoint x: 968, startPoint y: 338, endPoint x: 943, endPoint y: 138, distance: 200.9
click at [943, 138] on div at bounding box center [935, 284] width 233 height 517
drag, startPoint x: 972, startPoint y: 346, endPoint x: 985, endPoint y: 124, distance: 222.8
click at [985, 124] on div at bounding box center [935, 284] width 233 height 517
drag, startPoint x: 982, startPoint y: 340, endPoint x: 982, endPoint y: 158, distance: 181.8
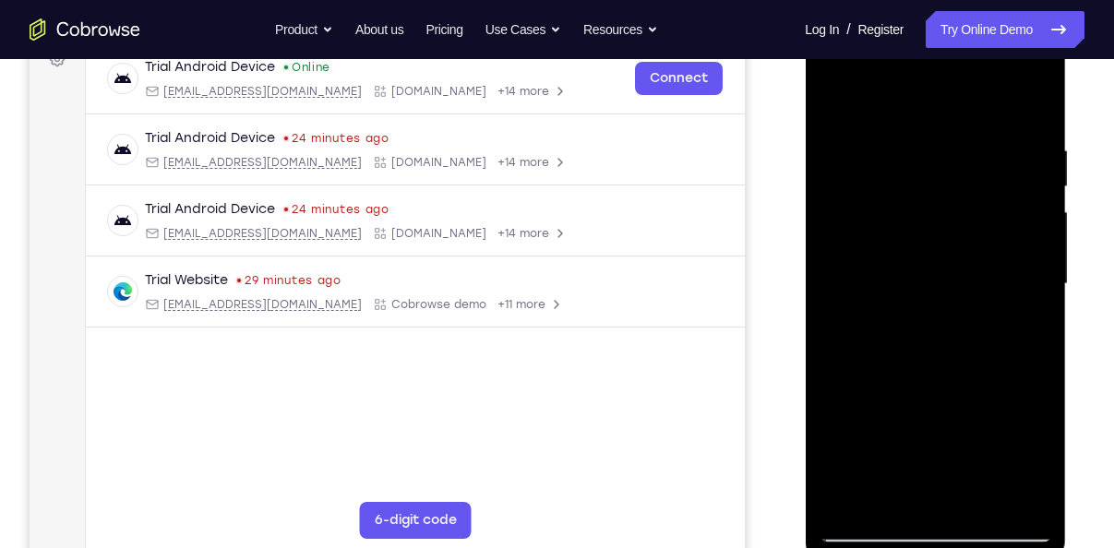
click at [982, 158] on div at bounding box center [935, 284] width 233 height 517
